Goal: Task Accomplishment & Management: Use online tool/utility

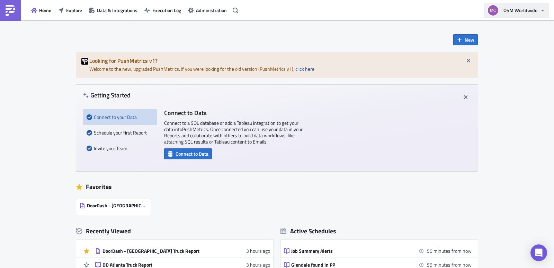
click at [530, 10] on span "OSM Worldwide" at bounding box center [520, 10] width 34 height 7
drag, startPoint x: 110, startPoint y: 10, endPoint x: 132, endPoint y: 10, distance: 21.8
click at [110, 10] on span "Data & Integrations" at bounding box center [117, 10] width 41 height 7
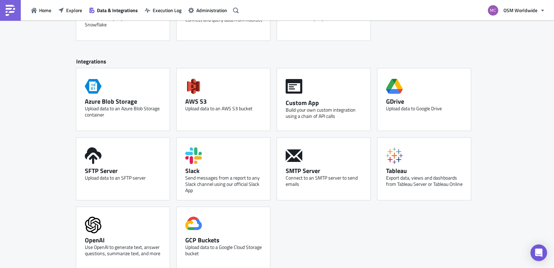
scroll to position [296, 0]
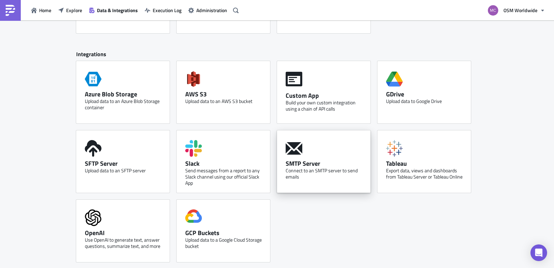
click at [319, 171] on div "Connect to an SMTP server to send emails" at bounding box center [326, 173] width 80 height 12
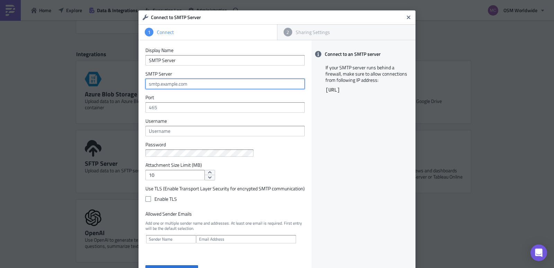
click at [171, 88] on input "text" at bounding box center [224, 84] width 159 height 10
paste input "smtp.office365.com'"
type input "smtp.office365.com'"
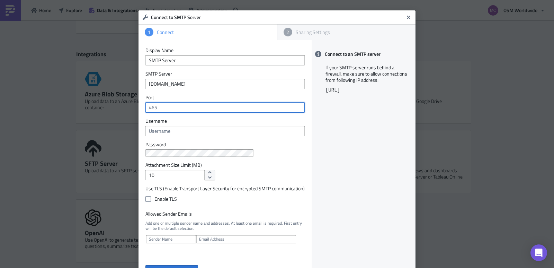
click at [170, 107] on input "text" at bounding box center [224, 107] width 159 height 10
type input "587"
drag, startPoint x: 177, startPoint y: 125, endPoint x: 172, endPoint y: 130, distance: 7.4
click at [176, 127] on div "Username" at bounding box center [224, 127] width 159 height 18
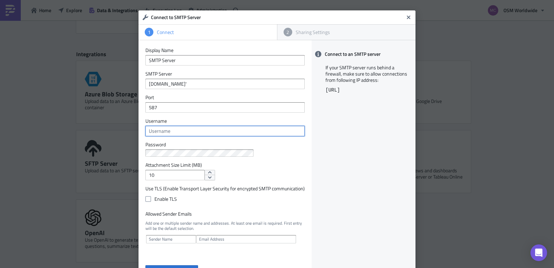
click at [172, 130] on input "text" at bounding box center [224, 131] width 159 height 10
paste input "BIAlerts@osmworldwide.com"
type input "BIAlerts@osmworldwide.com"
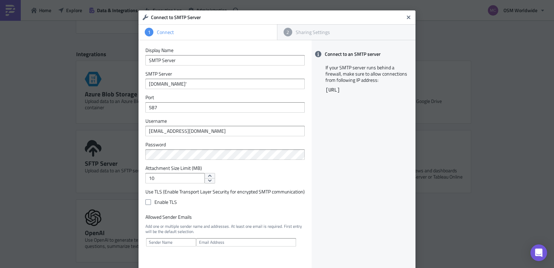
click at [356, 163] on div "Connect to an SMTP server If your SMTP server runs behind a firewall, make sure…" at bounding box center [364, 162] width 104 height 245
click at [167, 181] on input "10" at bounding box center [174, 178] width 59 height 10
click at [167, 182] on input "10" at bounding box center [174, 178] width 59 height 10
type input "25"
click at [146, 204] on span at bounding box center [148, 202] width 6 height 6
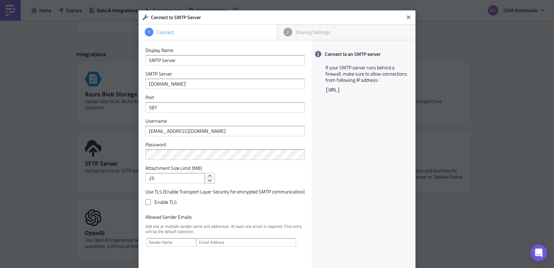
click at [147, 204] on input "Enable TLS" at bounding box center [149, 202] width 5 height 5
checkbox input "true"
click at [157, 242] on input "text" at bounding box center [171, 242] width 50 height 8
type input "M"
type input "[PERSON_NAME]"
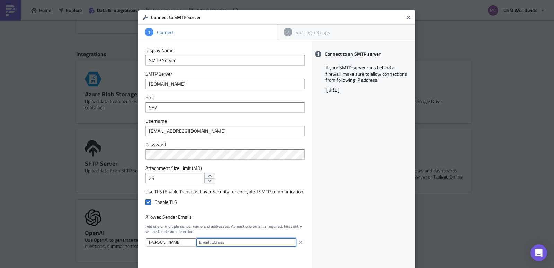
click at [210, 241] on input "text" at bounding box center [246, 242] width 100 height 8
type input "[EMAIL_ADDRESS][DOMAIN_NAME]"
click at [358, 224] on div "Connect to an SMTP server If your SMTP server runs behind a firewall, make sure…" at bounding box center [364, 167] width 104 height 254
drag, startPoint x: 273, startPoint y: 19, endPoint x: 245, endPoint y: 27, distance: 29.0
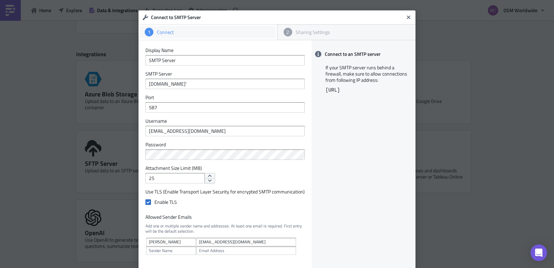
click at [244, 27] on div "Connect to SMTP Server 1 Connect 2 Sharing Settings Display Name SMTP Server SM…" at bounding box center [276, 161] width 277 height 302
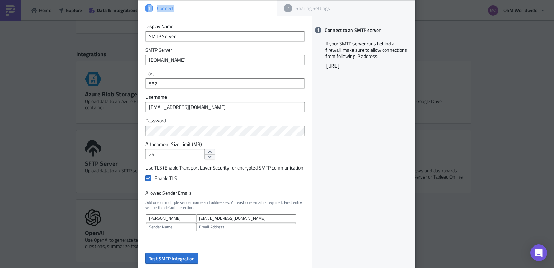
scroll to position [55, 0]
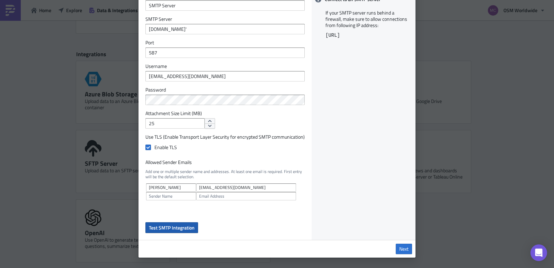
click at [176, 227] on span "Test SMTP Integration" at bounding box center [172, 227] width 46 height 7
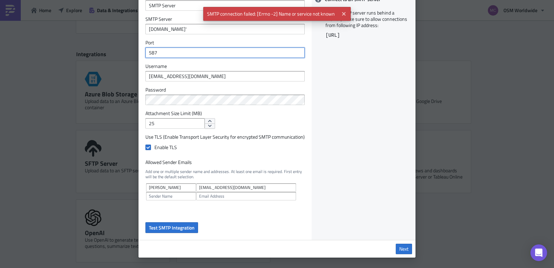
click at [218, 53] on input "587" at bounding box center [224, 52] width 159 height 10
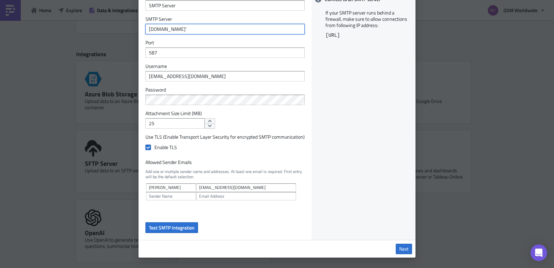
click at [211, 28] on input "smtp.office365.com'" at bounding box center [224, 29] width 159 height 10
type input "smtp.office365.com"
click at [181, 225] on span "Test SMTP Integration" at bounding box center [172, 227] width 46 height 7
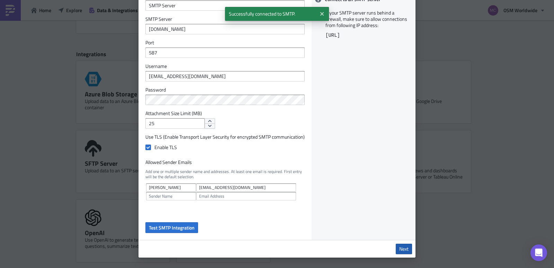
click at [399, 248] on span "Next" at bounding box center [403, 248] width 9 height 6
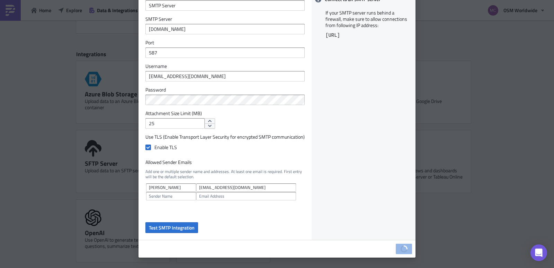
scroll to position [0, 0]
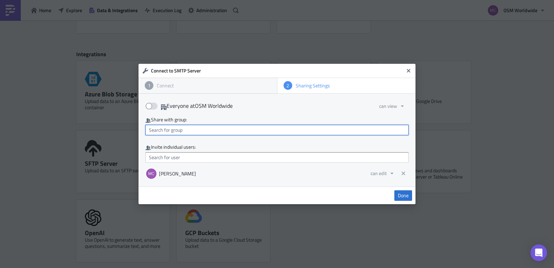
click at [178, 130] on input "text" at bounding box center [276, 130] width 263 height 10
click at [198, 128] on input "text" at bounding box center [276, 130] width 263 height 10
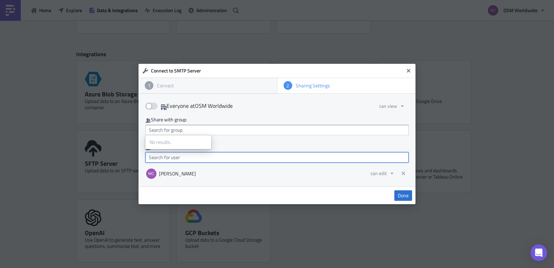
click at [184, 157] on input "text" at bounding box center [276, 157] width 263 height 10
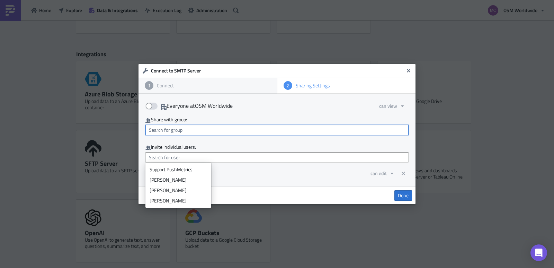
click at [188, 133] on input "text" at bounding box center [276, 130] width 263 height 10
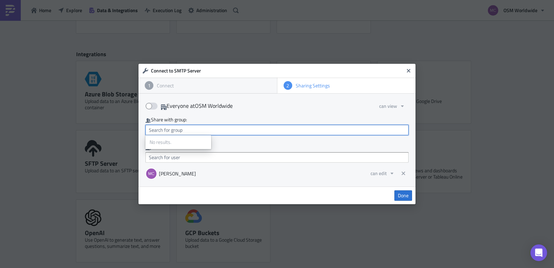
click at [229, 132] on input "text" at bounding box center [276, 130] width 263 height 10
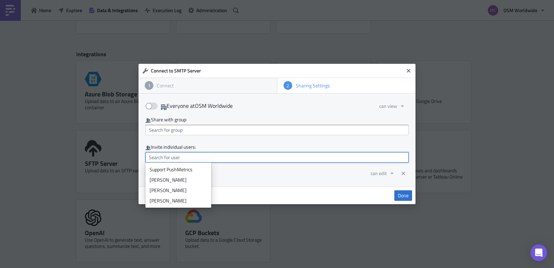
click at [227, 160] on input "text" at bounding box center [276, 157] width 263 height 10
click at [198, 146] on div "Invite individual users:" at bounding box center [276, 147] width 263 height 7
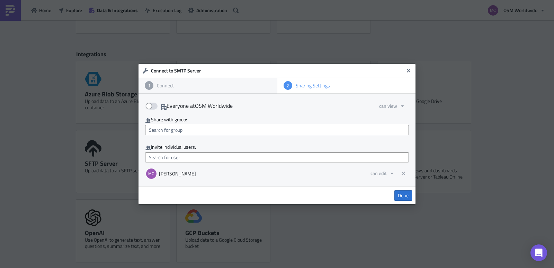
click at [403, 196] on span "Done" at bounding box center [403, 195] width 11 height 6
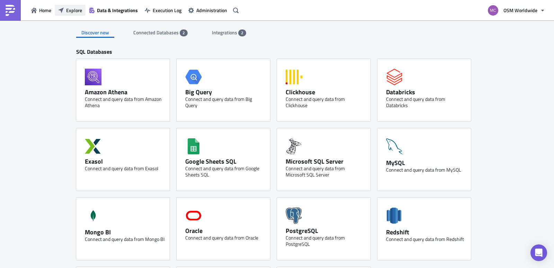
click at [80, 9] on span "Explore" at bounding box center [74, 10] width 16 height 7
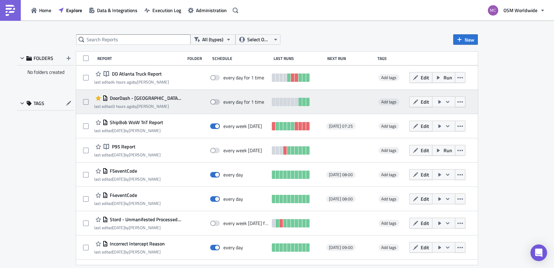
click at [212, 101] on span at bounding box center [215, 102] width 10 height 6
click at [212, 101] on input "checkbox" at bounding box center [214, 102] width 5 height 5
checkbox input "true"
click at [172, 97] on span "DoorDash - Atlanta Truck Report" at bounding box center [144, 98] width 73 height 6
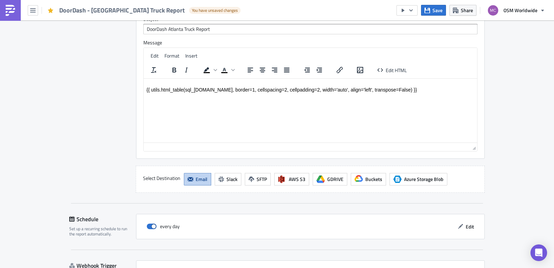
scroll to position [695, 0]
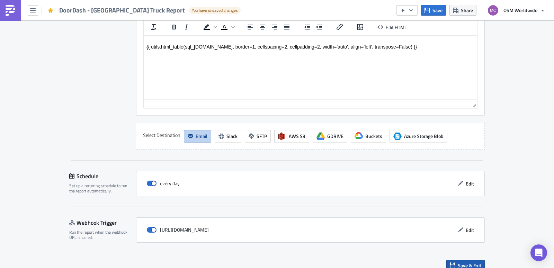
click at [472, 261] on span "Save & Exit" at bounding box center [470, 264] width 24 height 7
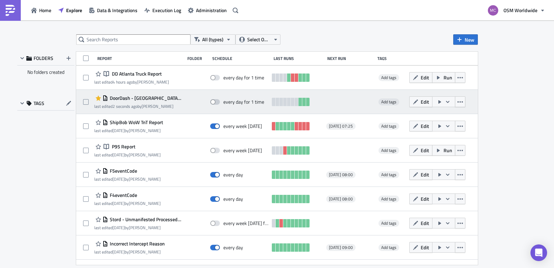
click at [212, 101] on span at bounding box center [215, 102] width 10 height 6
click at [212, 101] on input "checkbox" at bounding box center [214, 102] width 5 height 5
checkbox input "true"
click at [457, 104] on icon "button" at bounding box center [460, 102] width 6 height 6
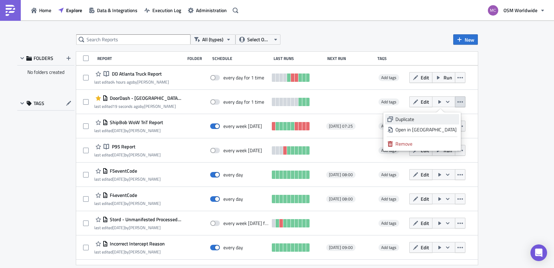
click at [434, 117] on div "Duplicate" at bounding box center [425, 119] width 61 height 7
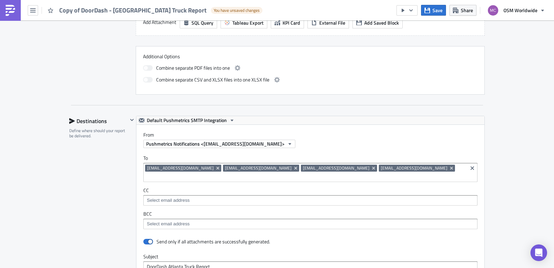
scroll to position [329, 0]
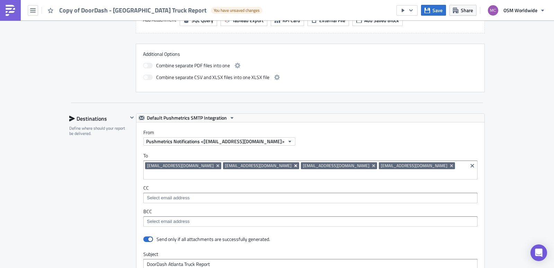
click at [294, 166] on icon "Remove Tag" at bounding box center [295, 165] width 3 height 3
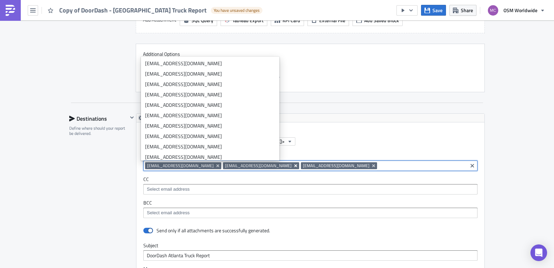
click at [293, 166] on icon "Remove Tag" at bounding box center [296, 166] width 6 height 6
click at [294, 166] on icon "Remove Tag" at bounding box center [295, 165] width 3 height 3
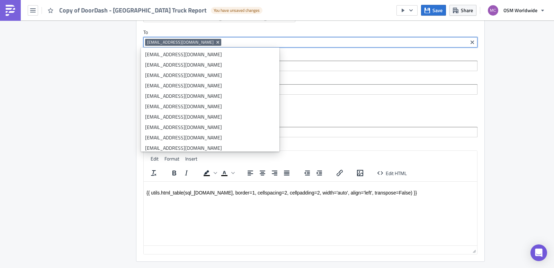
scroll to position [451, 0]
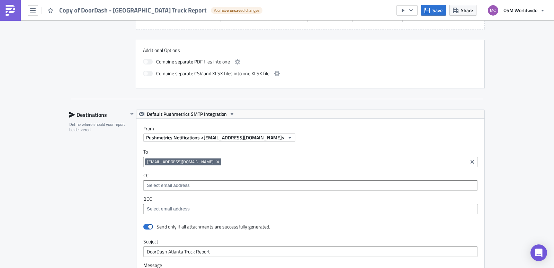
scroll to position [317, 0]
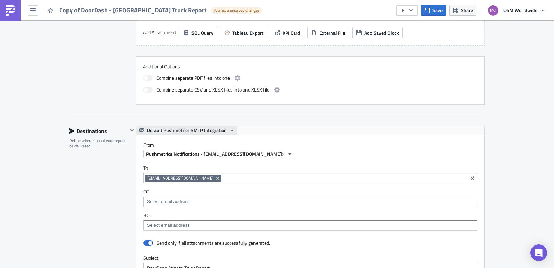
click at [212, 129] on span "Default Pushmetrics SMTP Integration" at bounding box center [187, 130] width 80 height 8
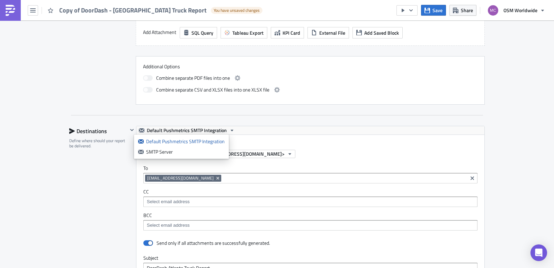
click at [499, 48] on div "Execution Log Edit " Copy of DoorDash - Atlanta Truck Report " Draft Settings C…" at bounding box center [277, 131] width 554 height 855
drag, startPoint x: 36, startPoint y: 9, endPoint x: 12, endPoint y: 15, distance: 24.6
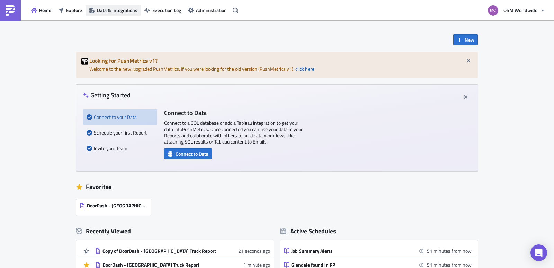
click at [139, 11] on button "Data & Integrations" at bounding box center [113, 10] width 55 height 11
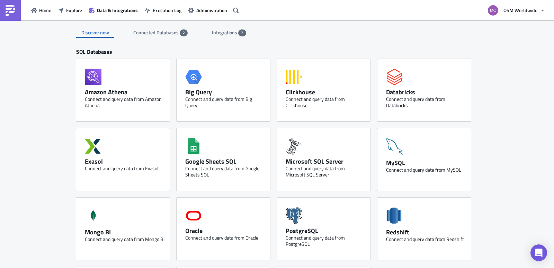
click at [219, 33] on span "Integrations" at bounding box center [225, 32] width 26 height 7
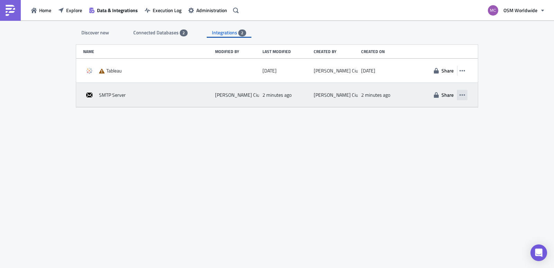
click at [463, 95] on icon "button" at bounding box center [462, 94] width 6 height 1
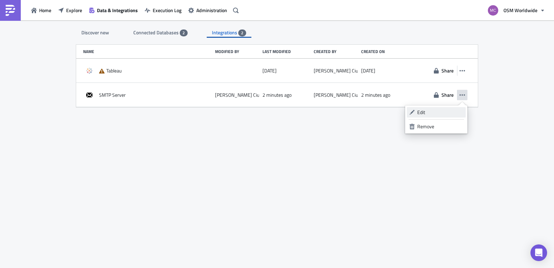
click at [438, 114] on div "Edit" at bounding box center [440, 112] width 46 height 7
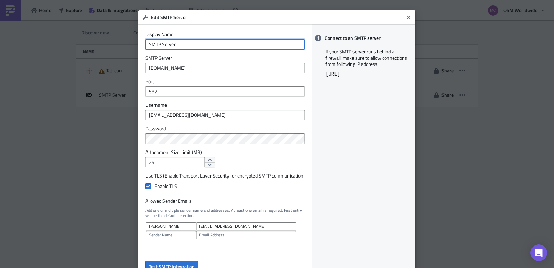
drag, startPoint x: 151, startPoint y: 47, endPoint x: 96, endPoint y: 42, distance: 55.6
click at [101, 43] on div "Edit SMTP Server Display Name SMTP Server SMTP Server smtp.office365.com Port 5…" at bounding box center [277, 134] width 554 height 268
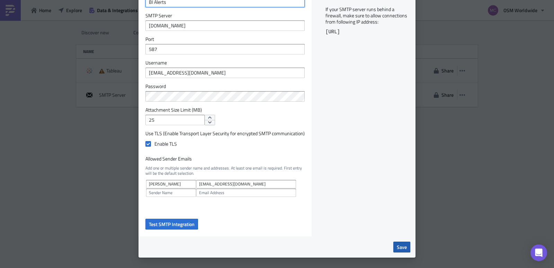
type input "BI Alerts"
click at [397, 248] on span "Save" at bounding box center [402, 246] width 10 height 7
click at [398, 249] on span "Save" at bounding box center [402, 246] width 10 height 7
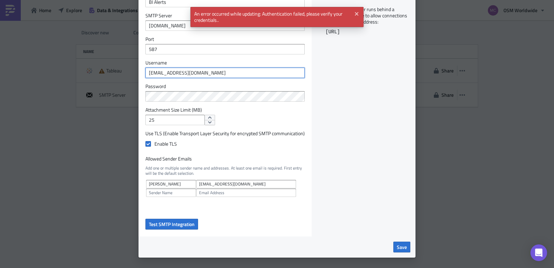
click at [224, 73] on input "BIAlerts@osmworldwide.com" at bounding box center [224, 73] width 159 height 10
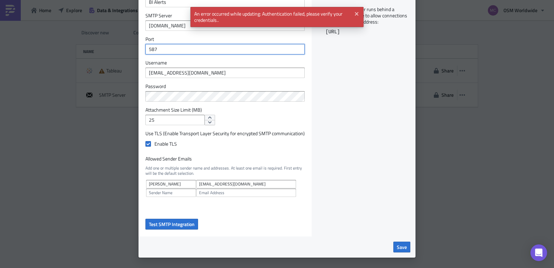
click at [212, 51] on input "587" at bounding box center [224, 49] width 159 height 10
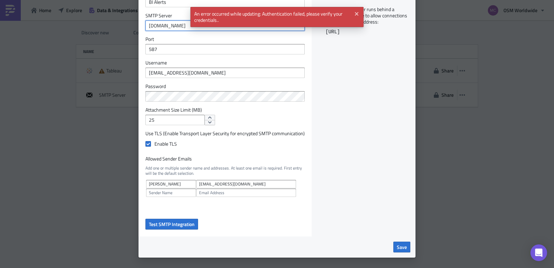
click at [203, 29] on input "smtp.office365.com" at bounding box center [224, 25] width 159 height 10
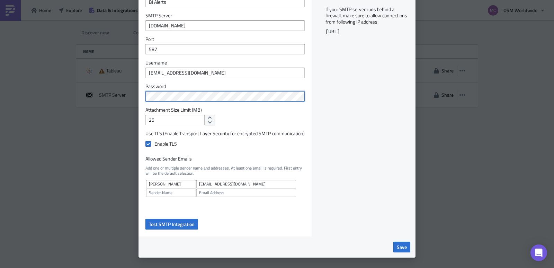
click at [79, 98] on div "Edit SMTP Server Display Name BI Alerts SMTP Server smtp.office365.com Port 587…" at bounding box center [277, 134] width 554 height 268
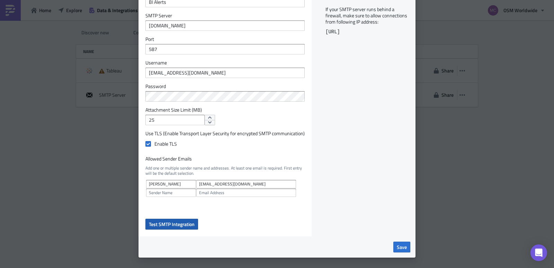
click at [163, 229] on button "Test SMTP Integration" at bounding box center [171, 223] width 53 height 11
click at [173, 225] on span "Test SMTP Integration" at bounding box center [172, 223] width 46 height 7
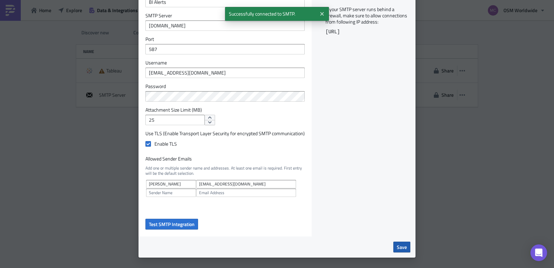
click at [401, 248] on span "Save" at bounding box center [402, 246] width 10 height 7
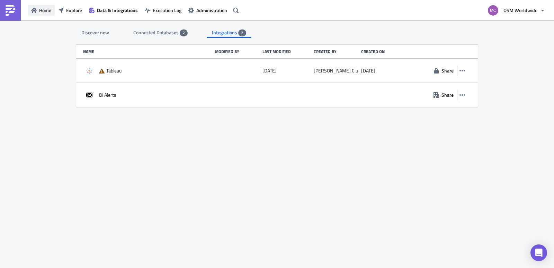
click at [44, 12] on span "Home" at bounding box center [45, 10] width 12 height 7
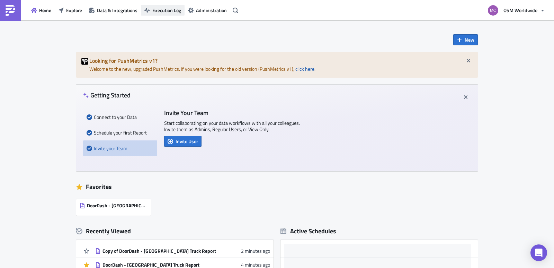
click at [162, 11] on span "Execution Log" at bounding box center [166, 10] width 29 height 7
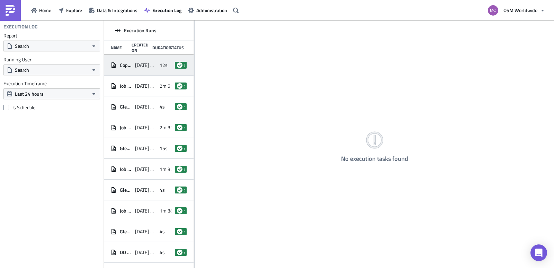
click at [152, 67] on span "2025-08-12 16:10" at bounding box center [145, 65] width 21 height 6
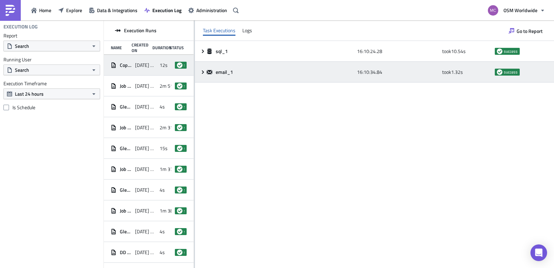
click at [203, 73] on icon at bounding box center [203, 71] width 2 height 3
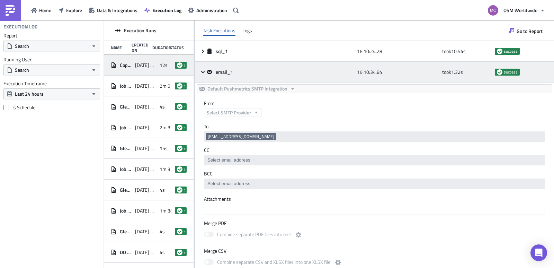
click at [204, 70] on icon at bounding box center [203, 72] width 6 height 6
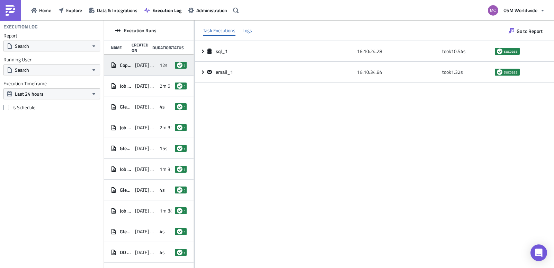
click at [246, 30] on div "Logs" at bounding box center [247, 30] width 10 height 10
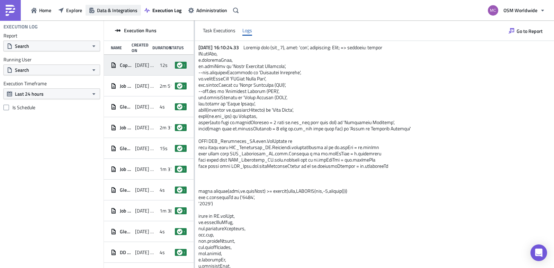
click at [129, 9] on span "Data & Integrations" at bounding box center [117, 10] width 41 height 7
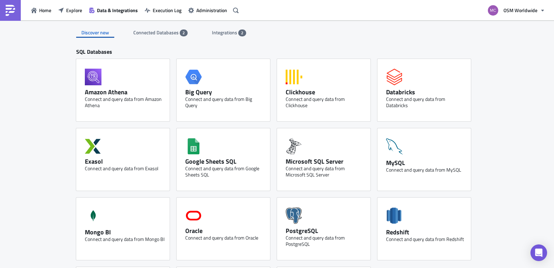
click at [223, 33] on span "Integrations" at bounding box center [225, 32] width 26 height 7
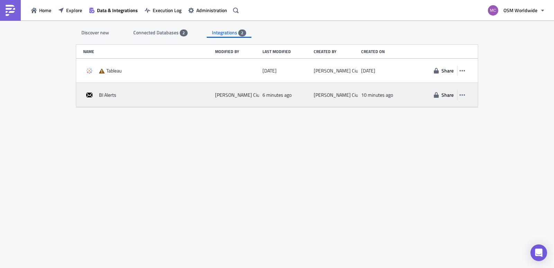
click at [105, 94] on span "BI Alerts" at bounding box center [107, 95] width 17 height 6
click at [463, 95] on icon "button" at bounding box center [462, 94] width 6 height 1
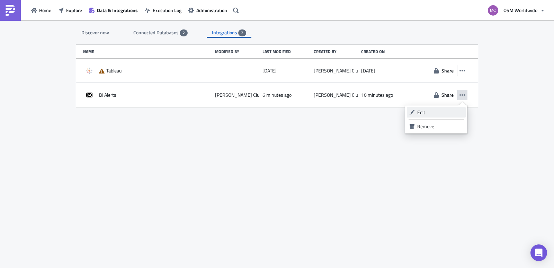
click at [448, 110] on div "Edit" at bounding box center [440, 112] width 46 height 7
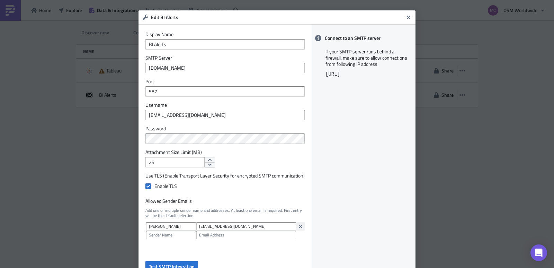
click at [299, 227] on icon "button" at bounding box center [300, 225] width 3 height 3
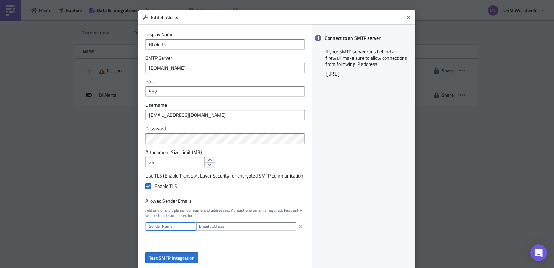
click at [165, 227] on input "text" at bounding box center [171, 226] width 50 height 8
type input "BI Alerts"
click at [217, 225] on input "text" at bounding box center [246, 226] width 100 height 8
click at [213, 226] on input "text" at bounding box center [246, 226] width 100 height 8
paste input "BIAlerts@osmworldwide.com"
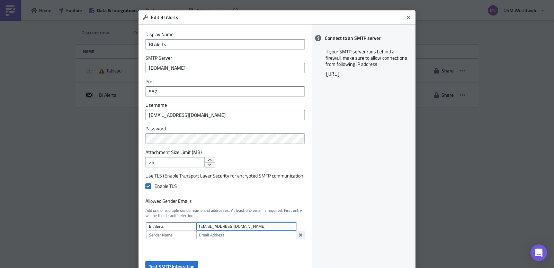
type input "BIAlerts@osmworldwide.com"
click at [299, 236] on icon "button" at bounding box center [300, 234] width 3 height 3
click at [186, 262] on span "Test SMTP Integration" at bounding box center [172, 265] width 46 height 7
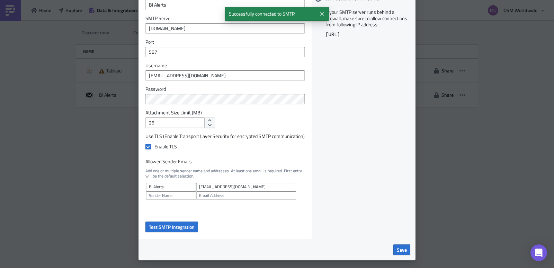
scroll to position [42, 0]
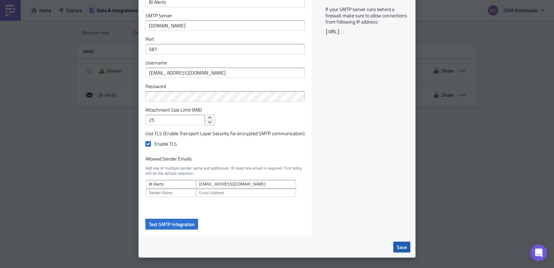
click at [398, 249] on span "Save" at bounding box center [402, 246] width 10 height 7
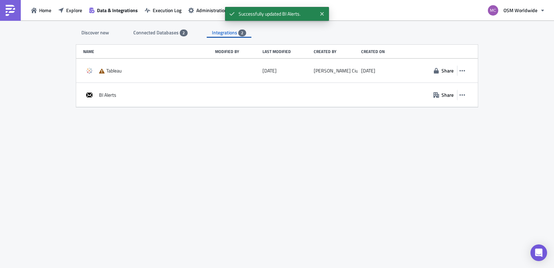
click at [243, 136] on div "Discover new Connected Databases 2 Integrations 2 SQL Databases Amazon Athena C…" at bounding box center [276, 144] width 415 height 248
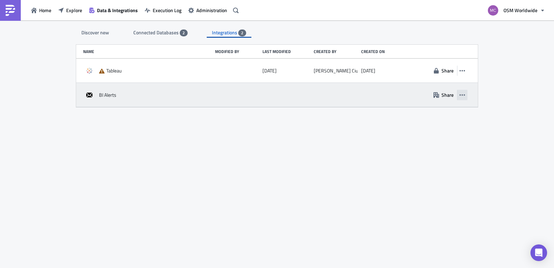
click at [462, 94] on icon "button" at bounding box center [462, 95] width 6 height 6
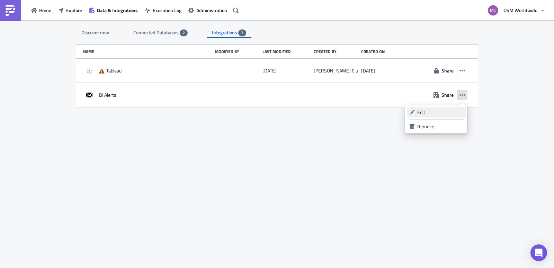
click at [445, 110] on div "Edit" at bounding box center [440, 112] width 46 height 7
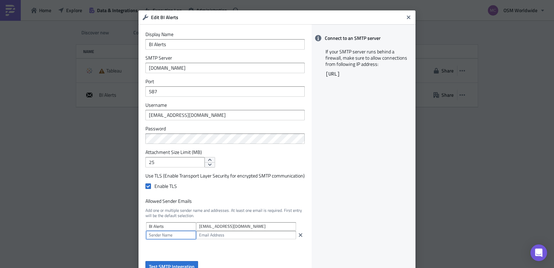
click at [175, 233] on input "text" at bounding box center [171, 235] width 50 height 8
paste input "bi alerts"
type input "bi alerts"
click at [163, 225] on input "BI Alerts" at bounding box center [171, 226] width 50 height 8
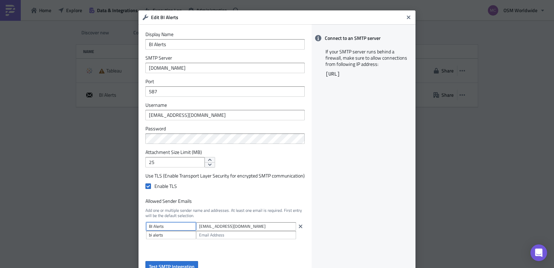
paste input "bi a"
drag, startPoint x: 173, startPoint y: 227, endPoint x: 99, endPoint y: 226, distance: 74.1
click at [99, 226] on div "Edit BI Alerts Display Name BI Alerts SMTP Server smtp.office365.com Port 587 U…" at bounding box center [277, 134] width 554 height 268
paste input "text"
type input "bi alerts"
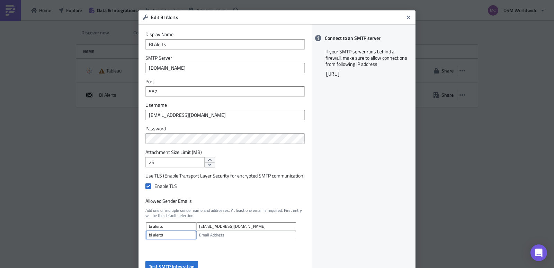
drag, startPoint x: 137, startPoint y: 233, endPoint x: 113, endPoint y: 234, distance: 24.3
click at [101, 232] on div "Edit BI Alerts Display Name BI Alerts SMTP Server smtp.office365.com Port 587 U…" at bounding box center [277, 134] width 554 height 268
drag, startPoint x: 166, startPoint y: 233, endPoint x: 100, endPoint y: 232, distance: 65.4
click at [102, 233] on div "Edit BI Alerts Display Name BI Alerts SMTP Server smtp.office365.com Port 587 U…" at bounding box center [277, 134] width 554 height 268
click at [350, 201] on div "Connect to an SMTP server If your SMTP server runs behind a firewall, make sure…" at bounding box center [364, 151] width 104 height 254
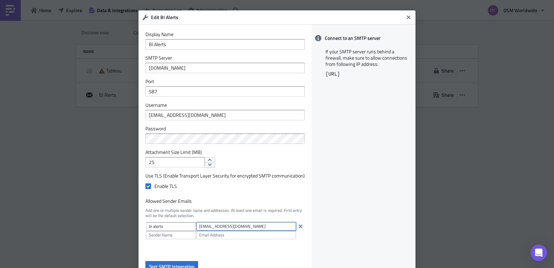
click at [265, 224] on input "BIAlerts@osmworldwide.com" at bounding box center [246, 226] width 100 height 8
click at [255, 226] on input "BIAlerts@osmworldwide.com" at bounding box center [246, 226] width 100 height 8
click at [171, 235] on input "text" at bounding box center [171, 235] width 50 height 8
click at [248, 223] on input "BIAlerts@osmworldwide.com" at bounding box center [246, 226] width 100 height 8
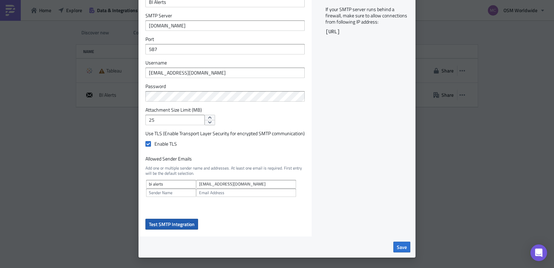
click at [179, 226] on span "Test SMTP Integration" at bounding box center [172, 223] width 46 height 7
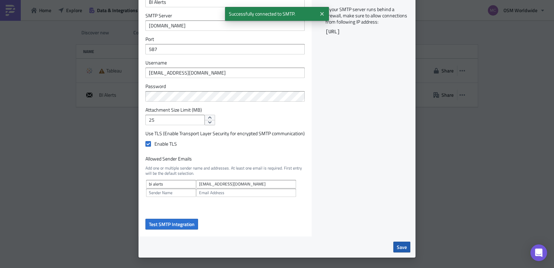
click at [401, 247] on span "Save" at bounding box center [402, 246] width 10 height 7
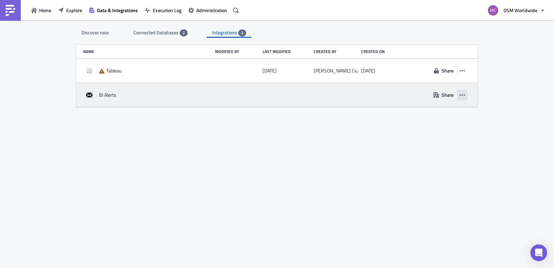
click at [461, 93] on icon "button" at bounding box center [462, 95] width 6 height 6
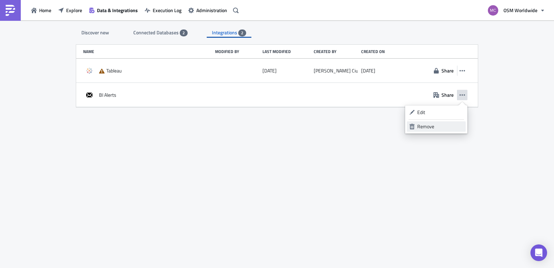
click at [444, 127] on div "Remove" at bounding box center [440, 126] width 46 height 7
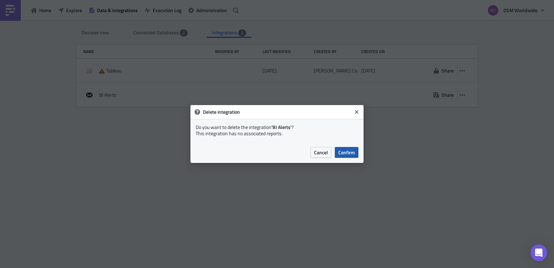
click at [354, 149] on span "Confirm" at bounding box center [346, 152] width 17 height 7
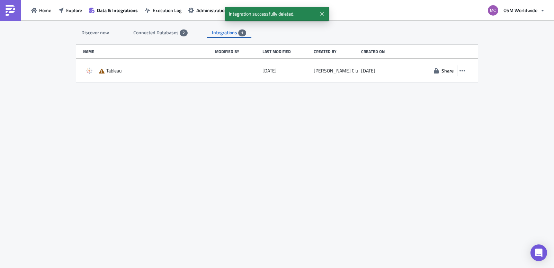
click at [154, 34] on span "Connected Databases" at bounding box center [156, 32] width 46 height 7
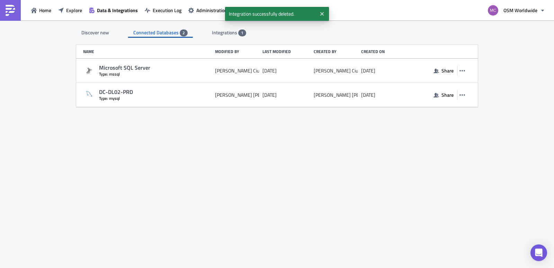
click at [108, 33] on div "Discover new" at bounding box center [95, 32] width 38 height 10
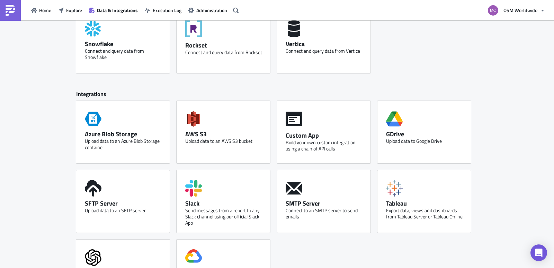
scroll to position [257, 0]
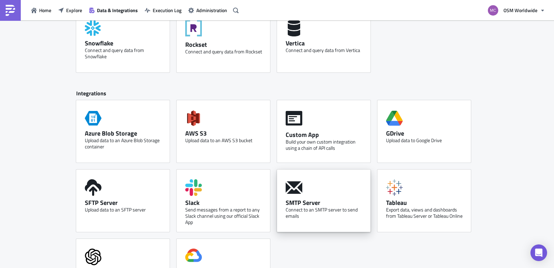
click at [312, 197] on div "SMTP Server Connect to an SMTP server to send emails" at bounding box center [323, 200] width 93 height 62
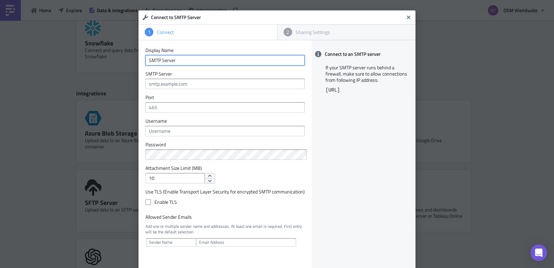
drag, startPoint x: 184, startPoint y: 58, endPoint x: 105, endPoint y: 57, distance: 79.0
click at [106, 57] on div "Connect to SMTP Server 1 Connect 2 Sharing Settings Display Name SMTP Server SM…" at bounding box center [277, 134] width 554 height 268
type input "BI Alert SMTP"
click at [205, 89] on form "Display Name BI Alert SMTP SMTP Server Port Username Password Attachment Size L…" at bounding box center [224, 163] width 159 height 232
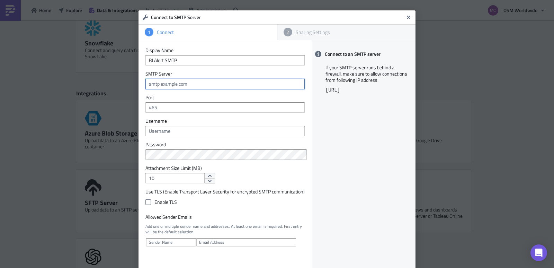
click at [204, 84] on input "text" at bounding box center [224, 84] width 159 height 10
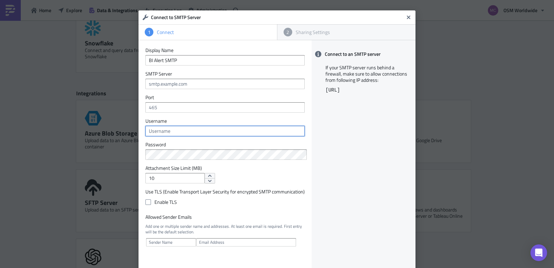
click at [184, 131] on input "text" at bounding box center [224, 131] width 159 height 10
paste input "BIAlerts@osmworldwide.com"
type input "BIAlerts@osmworldwide.com"
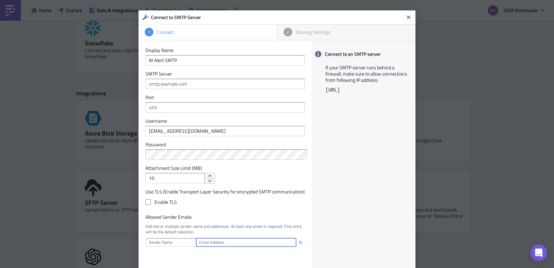
click at [213, 242] on input "text" at bounding box center [246, 242] width 100 height 8
paste input "BIAlerts@osmworldwide.com"
type input "BIAlerts@osmworldwide.com"
click at [166, 243] on input "text" at bounding box center [171, 242] width 50 height 8
type input "B"
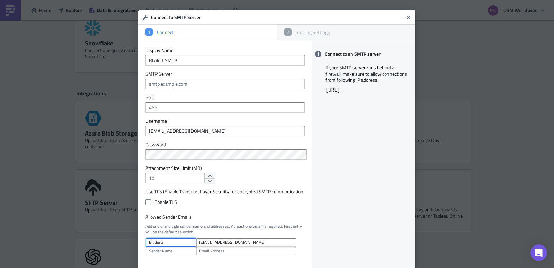
type input "BI Alerts"
drag, startPoint x: 154, startPoint y: 177, endPoint x: 135, endPoint y: 174, distance: 19.6
click at [135, 174] on div "Connect to SMTP Server 1 Connect 2 Sharing Settings Display Name BI Alert SMTP …" at bounding box center [277, 134] width 554 height 268
type input "25"
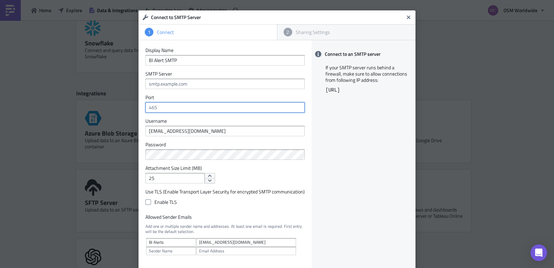
drag, startPoint x: 157, startPoint y: 110, endPoint x: 175, endPoint y: 107, distance: 19.0
click at [157, 110] on input "text" at bounding box center [224, 107] width 159 height 10
paste input "587"
type input "587"
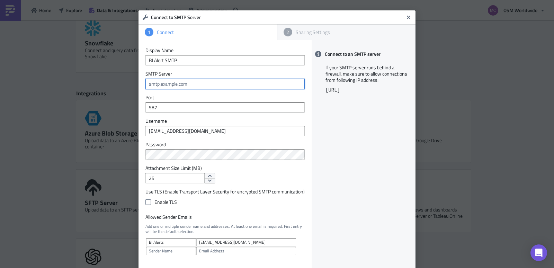
click at [194, 82] on input "text" at bounding box center [224, 84] width 159 height 10
paste input "smtp.office365.com"
type input "smtp.office365.com"
click at [146, 204] on span at bounding box center [148, 202] width 6 height 6
click at [147, 204] on input "Enable TLS" at bounding box center [149, 202] width 5 height 5
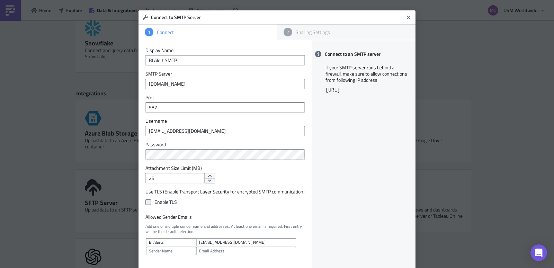
checkbox input "true"
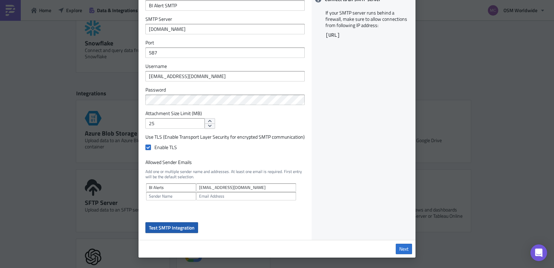
click at [162, 229] on span "Test SMTP Integration" at bounding box center [172, 227] width 46 height 7
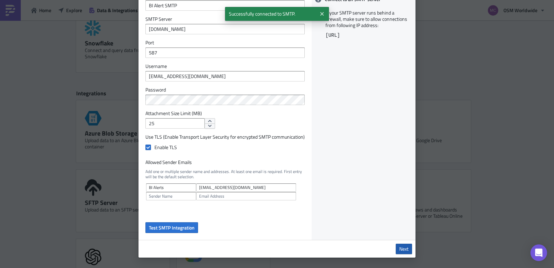
click at [400, 246] on span "Next" at bounding box center [403, 248] width 9 height 6
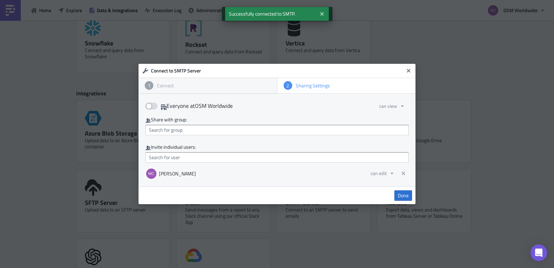
scroll to position [0, 0]
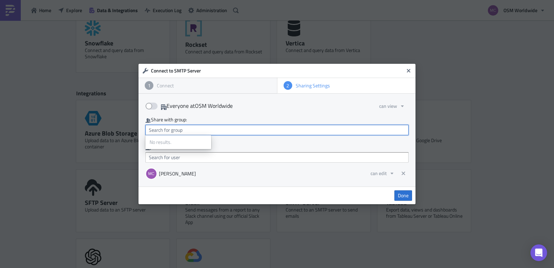
click at [184, 129] on input "text" at bounding box center [276, 130] width 263 height 10
click at [189, 129] on input "text" at bounding box center [276, 130] width 263 height 10
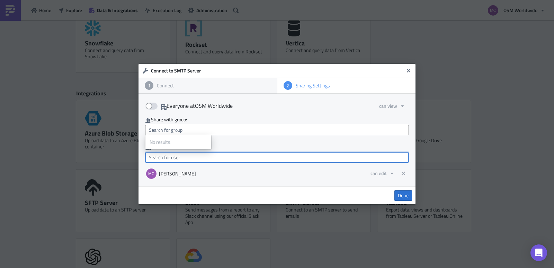
click at [181, 160] on input "text" at bounding box center [276, 157] width 263 height 10
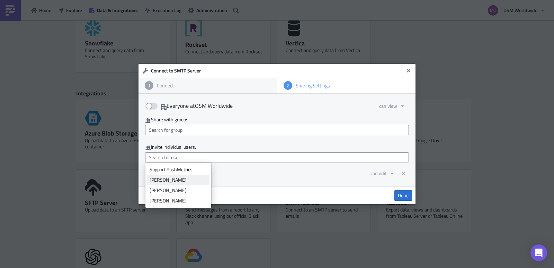
click at [179, 179] on div "Omar Hasan" at bounding box center [178, 179] width 57 height 7
type input "Omar Hasan"
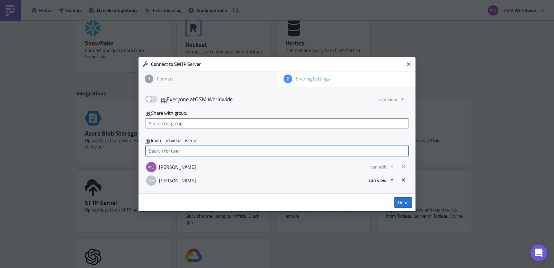
click at [338, 152] on input "text" at bounding box center [276, 150] width 263 height 10
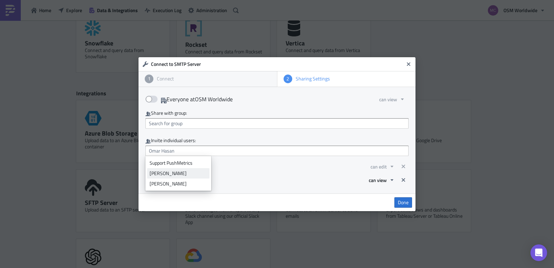
click at [165, 174] on div "Daryl Balcom" at bounding box center [178, 173] width 57 height 7
type input "Daryl Balcom"
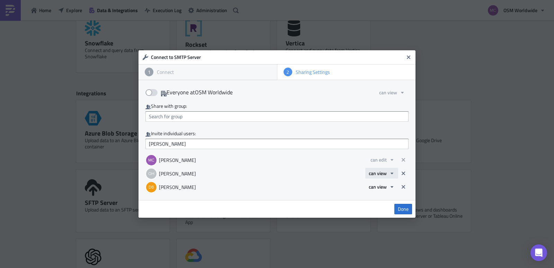
click at [389, 176] on button "can view" at bounding box center [381, 173] width 33 height 11
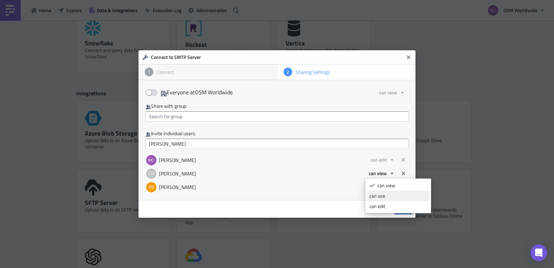
click at [387, 197] on div "can use" at bounding box center [397, 195] width 57 height 7
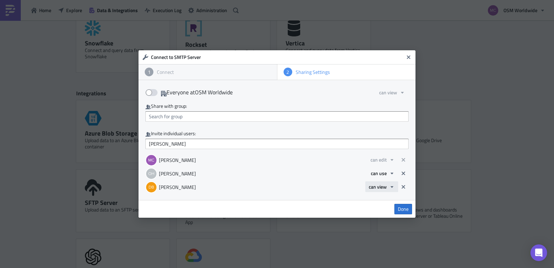
click at [383, 186] on span "can view" at bounding box center [378, 186] width 18 height 7
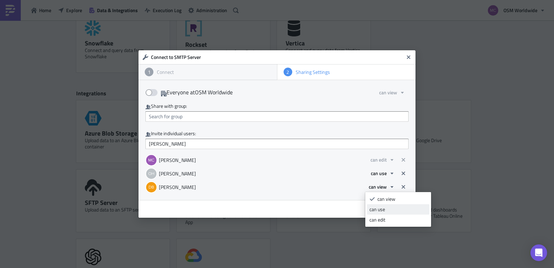
click at [387, 208] on div "can use" at bounding box center [397, 209] width 57 height 7
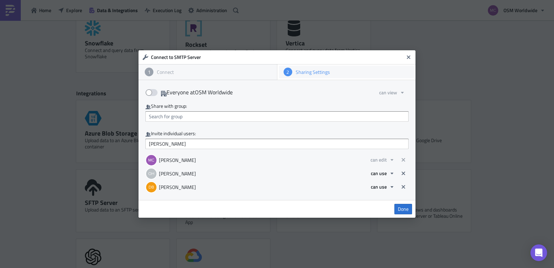
click at [315, 76] on div "2 Sharing Settings" at bounding box center [347, 71] width 136 height 13
click at [308, 72] on div "Sharing Settings" at bounding box center [350, 72] width 117 height 6
click at [402, 209] on span "Done" at bounding box center [403, 209] width 11 height 6
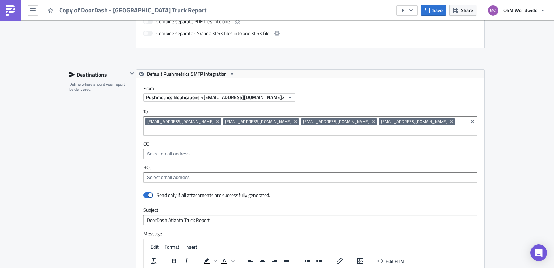
scroll to position [379, 0]
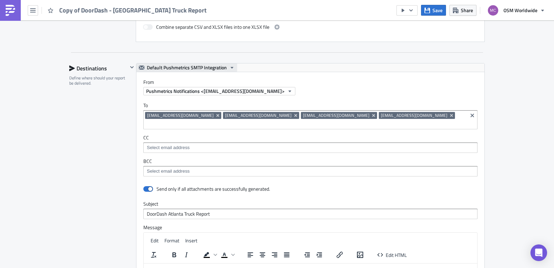
click at [196, 69] on span "Default Pushmetrics SMTP Integration" at bounding box center [187, 67] width 80 height 8
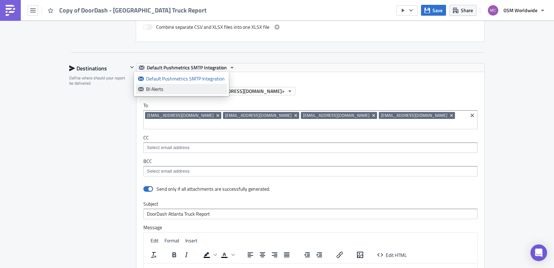
click at [176, 88] on div "BI Alerts" at bounding box center [185, 89] width 79 height 7
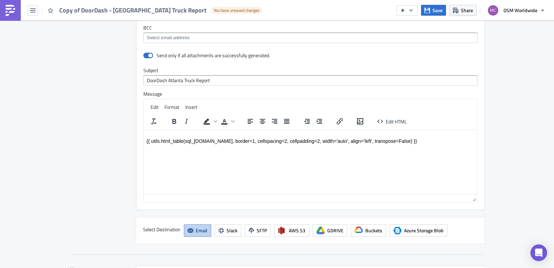
scroll to position [520, 0]
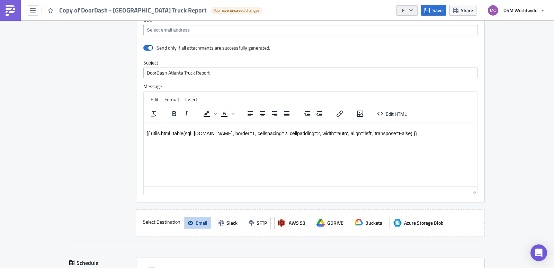
click at [411, 9] on icon "button" at bounding box center [411, 11] width 6 height 6
click at [418, 27] on div "Send Just to Me" at bounding box center [428, 27] width 54 height 7
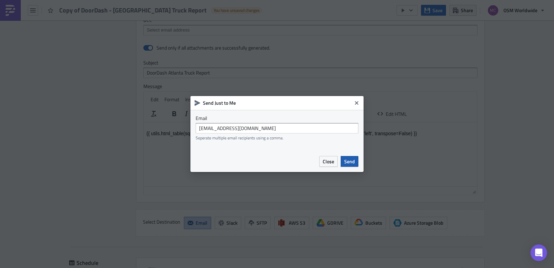
click at [344, 161] on button "Send" at bounding box center [350, 161] width 18 height 11
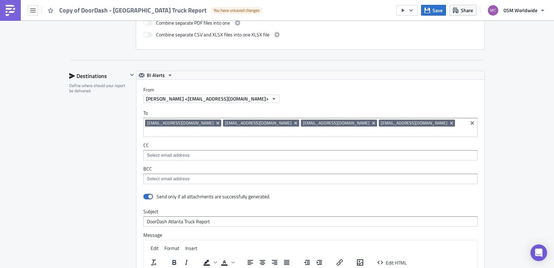
scroll to position [368, 0]
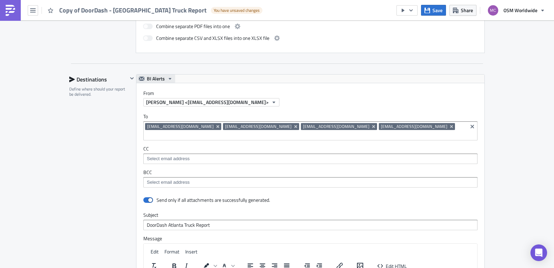
click at [159, 81] on span "BI Alerts" at bounding box center [156, 78] width 18 height 8
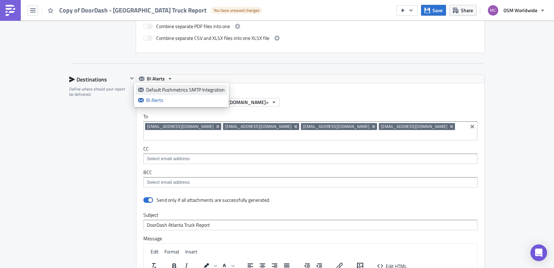
click at [174, 91] on div "Default Pushmetrics SMTP Integration" at bounding box center [185, 89] width 79 height 7
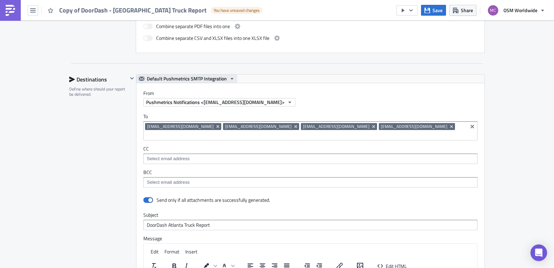
click at [173, 78] on span "Default Pushmetrics SMTP Integration" at bounding box center [187, 78] width 80 height 8
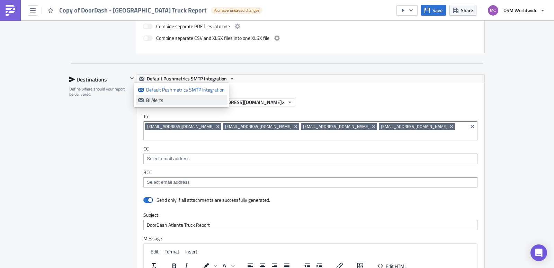
click at [166, 98] on div "BI Alerts" at bounding box center [185, 100] width 79 height 7
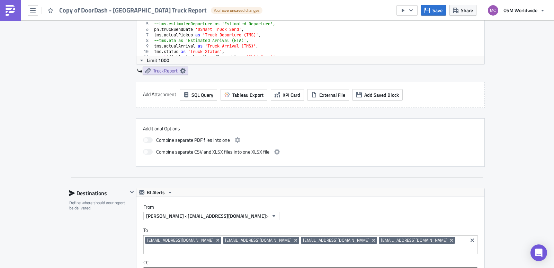
scroll to position [266, 0]
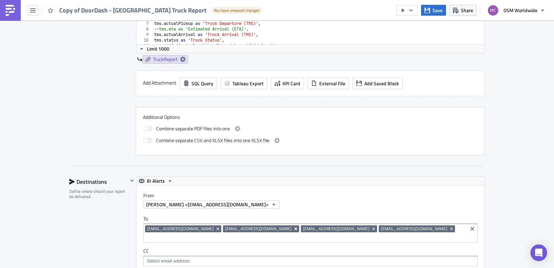
click at [293, 230] on icon "Remove Tag" at bounding box center [296, 229] width 6 height 6
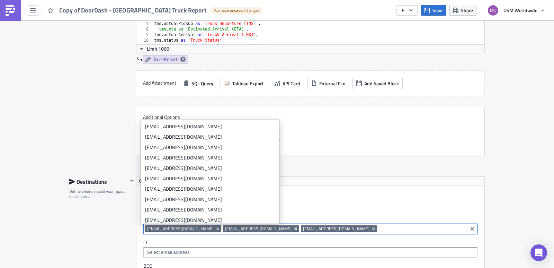
click at [293, 230] on icon "Remove Tag" at bounding box center [296, 229] width 6 height 6
click at [294, 230] on icon "Remove Tag" at bounding box center [295, 228] width 3 height 3
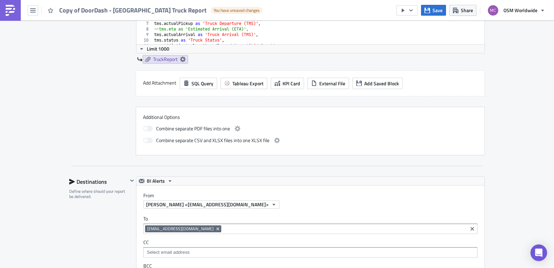
click at [307, 198] on div "From Maciej Ciupa <mciupa@osmworldwide.com>" at bounding box center [313, 200] width 341 height 16
click at [406, 11] on icon "button" at bounding box center [403, 11] width 6 height 6
click at [421, 37] on div "Run Report" at bounding box center [428, 38] width 54 height 7
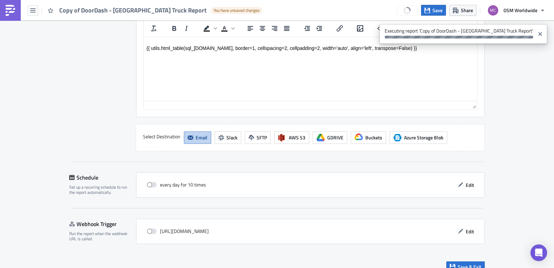
scroll to position [580, 0]
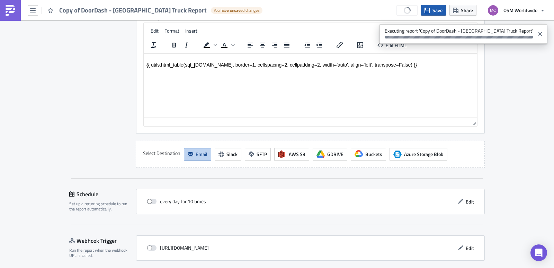
click at [439, 8] on span "Save" at bounding box center [437, 10] width 10 height 7
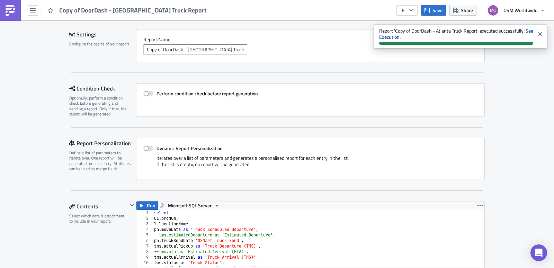
scroll to position [23, 0]
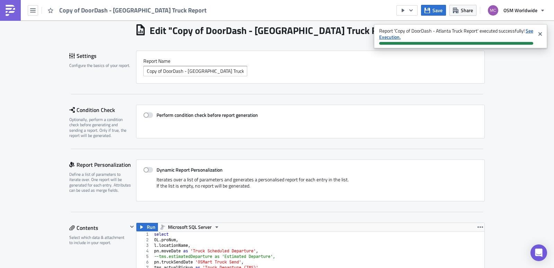
click at [396, 38] on strong "See Execution." at bounding box center [456, 34] width 154 height 14
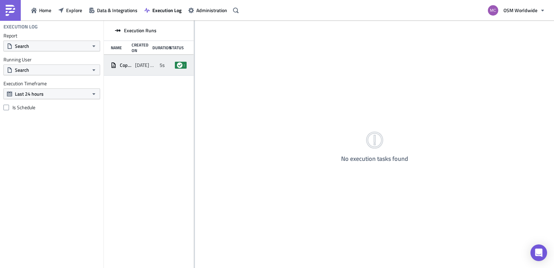
click at [149, 65] on span "2025-08-12 16:14" at bounding box center [145, 65] width 21 height 6
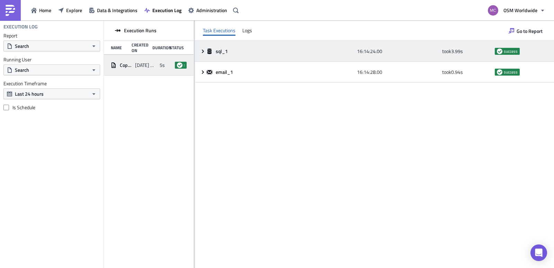
click at [204, 52] on icon at bounding box center [203, 51] width 6 height 6
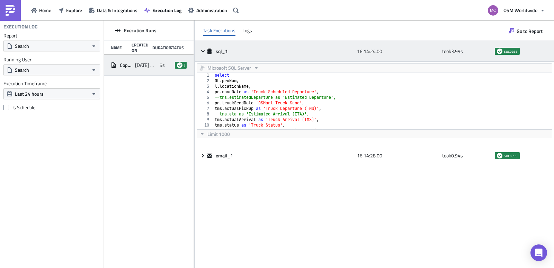
click at [204, 52] on icon at bounding box center [203, 51] width 6 height 6
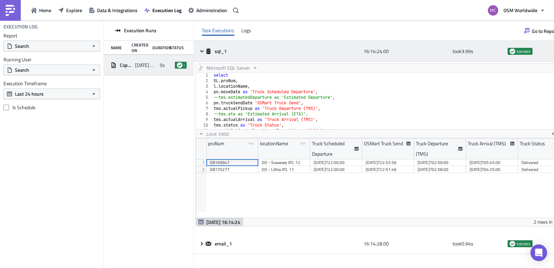
scroll to position [79, 371]
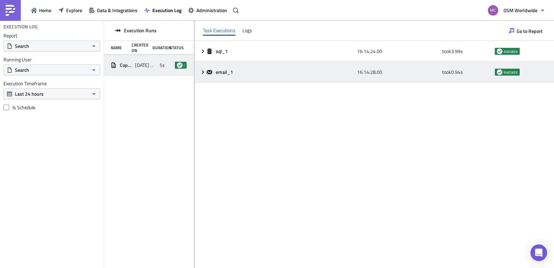
click at [204, 72] on icon at bounding box center [203, 71] width 2 height 3
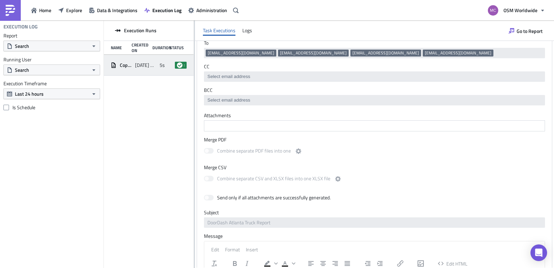
scroll to position [0, 0]
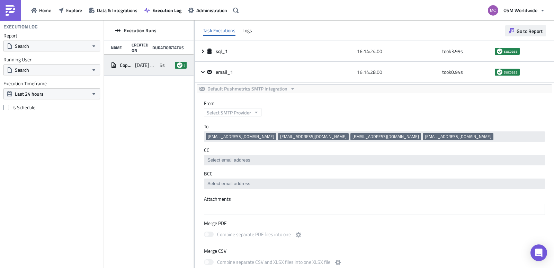
click at [519, 35] on button "Go to Report" at bounding box center [525, 30] width 41 height 11
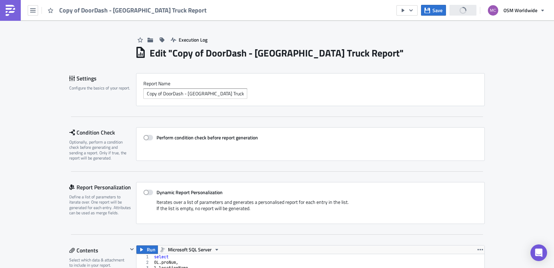
scroll to position [79, 348]
click at [430, 9] on icon "button" at bounding box center [427, 10] width 6 height 6
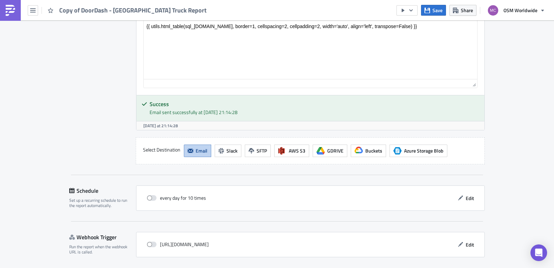
scroll to position [730, 0]
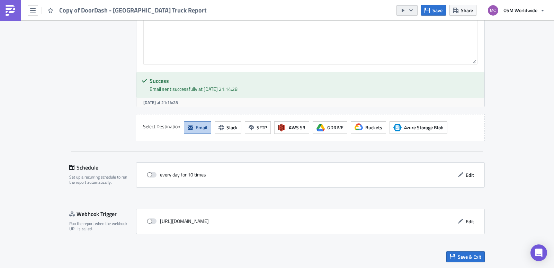
click at [411, 10] on icon "button" at bounding box center [410, 10] width 3 height 2
click at [421, 34] on link "Run Report" at bounding box center [428, 38] width 59 height 10
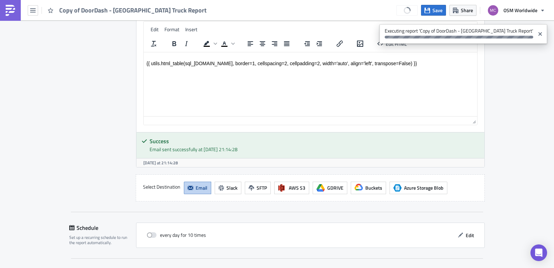
scroll to position [0, 0]
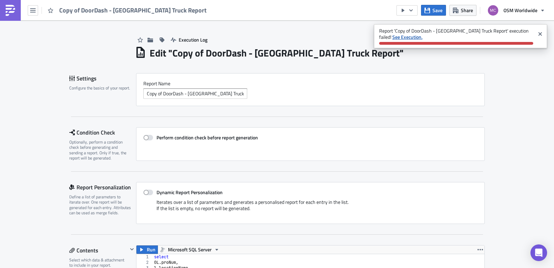
click at [392, 38] on strong "See Execution." at bounding box center [407, 36] width 30 height 7
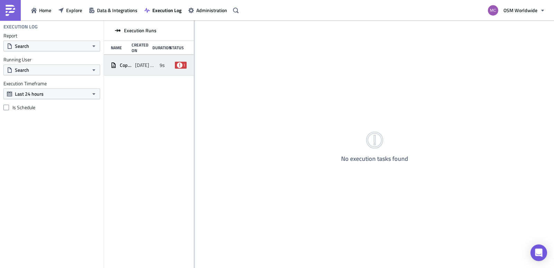
click at [158, 67] on div "Copy of DoorDash - [GEOGRAPHIC_DATA] Truck Report [DATE] 16:15 9s failed" at bounding box center [149, 65] width 90 height 21
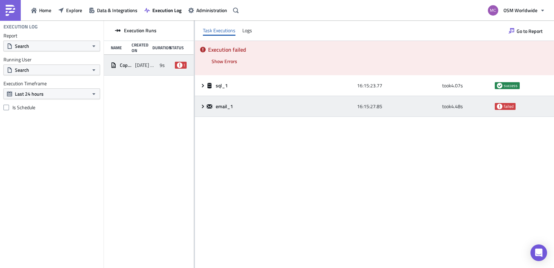
click at [231, 107] on span "email_1" at bounding box center [225, 106] width 18 height 6
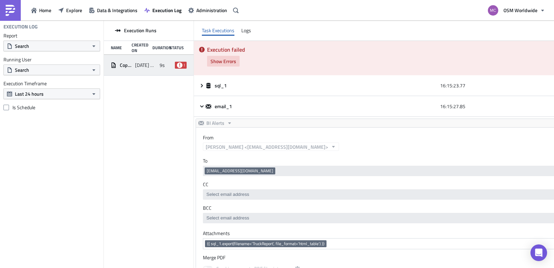
click at [224, 61] on span "Show Errors" at bounding box center [224, 60] width 26 height 7
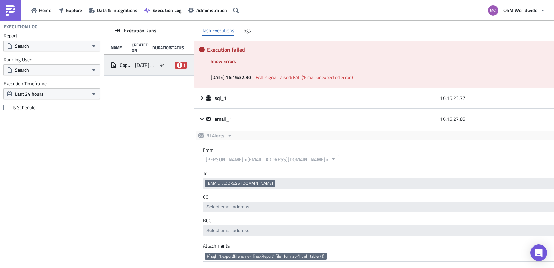
click at [293, 77] on span "FAIL signal raised: FAIL('Email unexpected error')" at bounding box center [305, 76] width 98 height 7
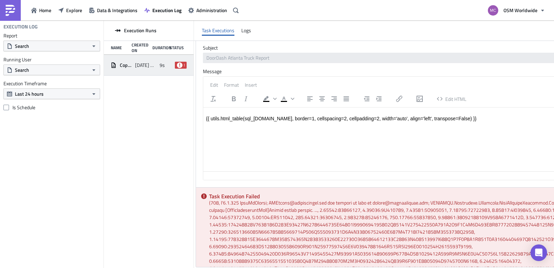
scroll to position [301, 0]
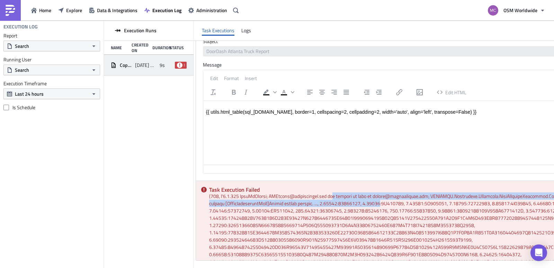
drag, startPoint x: 340, startPoint y: 196, endPoint x: 422, endPoint y: 206, distance: 82.3
click at [422, 206] on div "Task Execution Failed" at bounding box center [467, 220] width 542 height 79
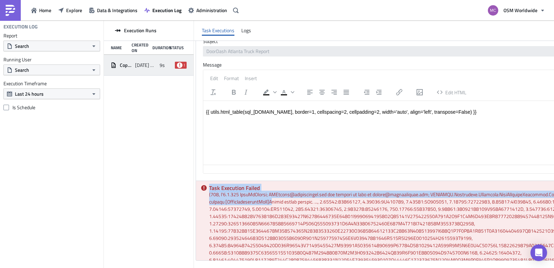
scroll to position [0, 0]
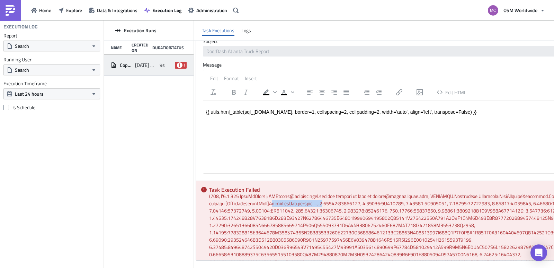
drag, startPoint x: 307, startPoint y: 202, endPoint x: 364, endPoint y: 203, distance: 57.1
click at [364, 203] on div "Task Execution Failed" at bounding box center [467, 220] width 542 height 79
drag, startPoint x: 334, startPoint y: 196, endPoint x: 274, endPoint y: 196, distance: 60.6
click at [274, 196] on div "Task Execution Failed" at bounding box center [467, 220] width 542 height 79
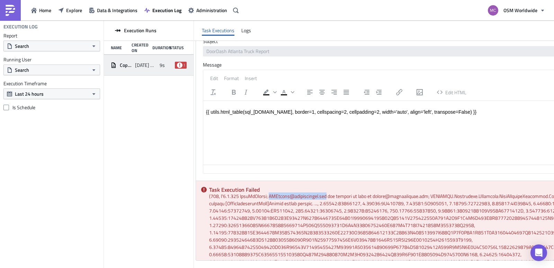
click at [274, 196] on div "Task Execution Failed" at bounding box center [467, 220] width 542 height 79
click at [520, 10] on span "OSM Worldwide" at bounding box center [520, 10] width 34 height 7
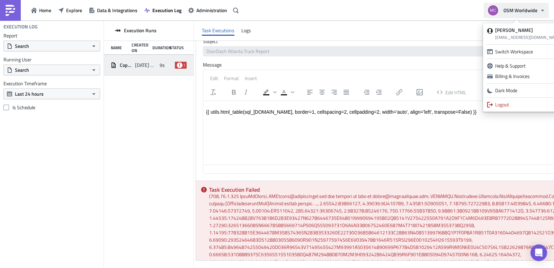
click at [520, 10] on span "OSM Worldwide" at bounding box center [520, 10] width 34 height 7
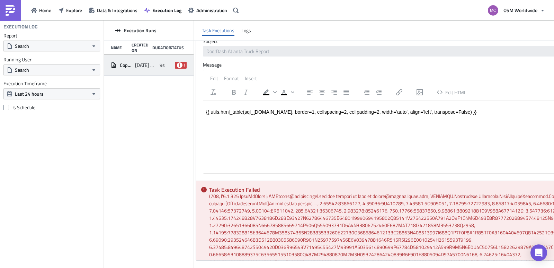
click at [146, 67] on span "2025-08-12 16:15" at bounding box center [145, 65] width 21 height 6
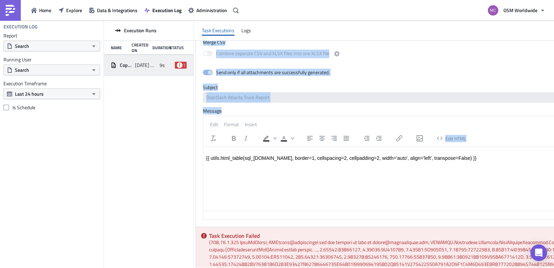
drag, startPoint x: 528, startPoint y: 93, endPoint x: 512, endPoint y: 39, distance: 56.2
click at [512, 39] on div "Task Executions Logs Execution failed Show Errors 2025-08-12 16:15:32.30 FAIL s…" at bounding box center [467, 143] width 546 height 247
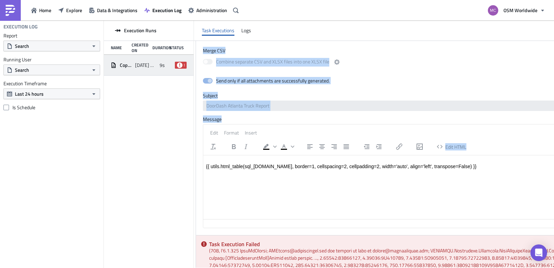
click at [481, 55] on div "Merge CSV Combine separate CSV and XLSX files into one XLSX file" at bounding box center [467, 58] width 528 height 23
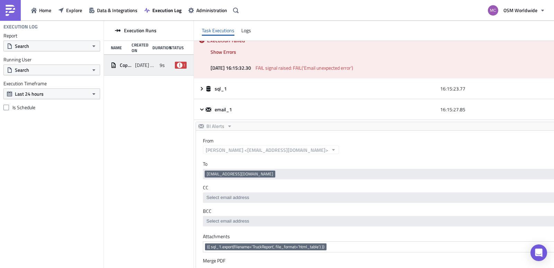
scroll to position [0, 0]
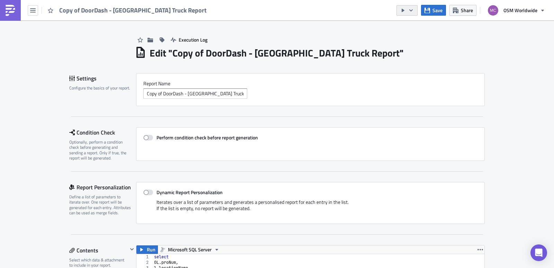
scroll to position [79, 348]
click at [405, 9] on icon "button" at bounding box center [403, 11] width 6 height 6
drag, startPoint x: 413, startPoint y: 26, endPoint x: 412, endPoint y: 37, distance: 11.9
click at [412, 37] on ul "Send Just to Me Run Report" at bounding box center [428, 33] width 62 height 24
click at [412, 37] on div "Run Report" at bounding box center [428, 38] width 54 height 7
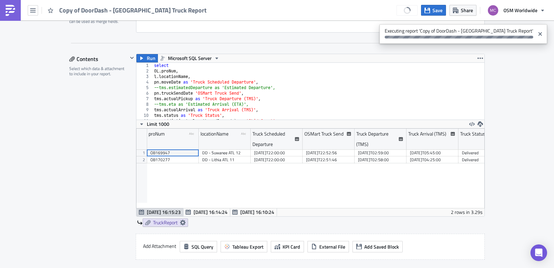
scroll to position [162, 0]
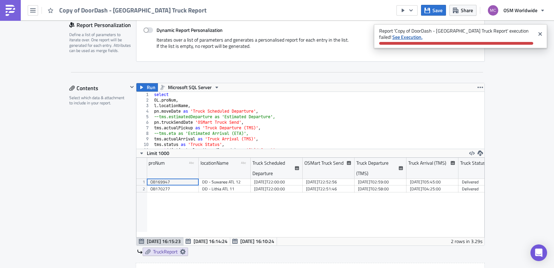
click at [392, 37] on strong "See Execution." at bounding box center [407, 36] width 30 height 7
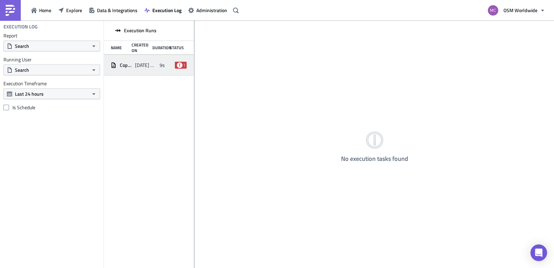
click at [126, 69] on div "Copy of DoorDash - [GEOGRAPHIC_DATA] Truck Report" at bounding box center [121, 65] width 21 height 12
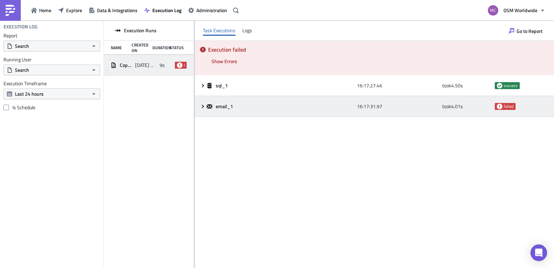
click at [202, 107] on icon at bounding box center [203, 107] width 6 height 6
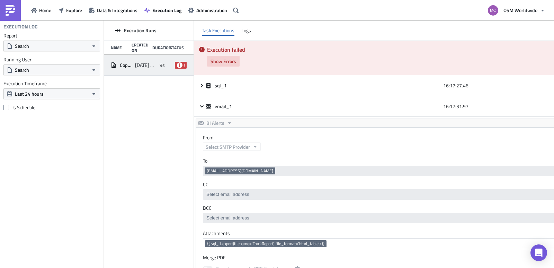
click at [217, 61] on span "Show Errors" at bounding box center [224, 60] width 26 height 7
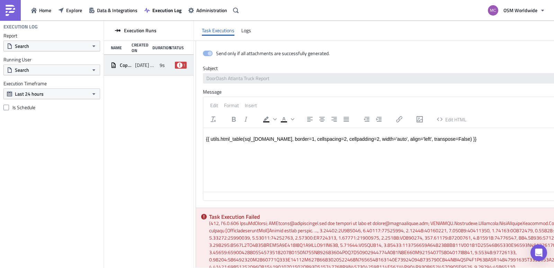
scroll to position [301, 0]
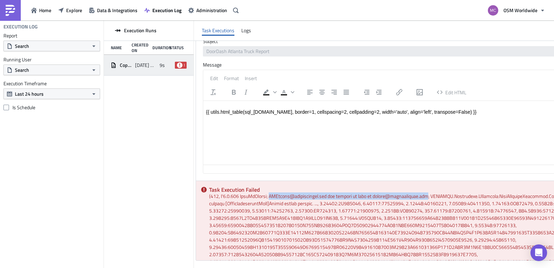
drag, startPoint x: 440, startPoint y: 197, endPoint x: 274, endPoint y: 198, distance: 165.5
click at [274, 198] on div "Task Execution Failed" at bounding box center [470, 220] width 549 height 79
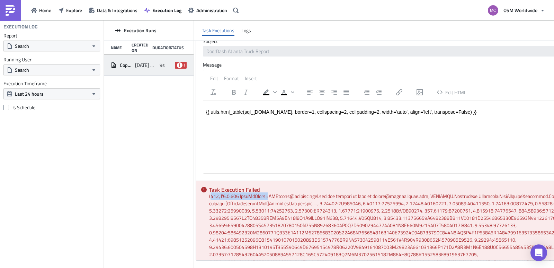
drag, startPoint x: 210, startPoint y: 196, endPoint x: 272, endPoint y: 194, distance: 61.7
click at [272, 194] on div "Task Execution Failed" at bounding box center [470, 220] width 549 height 79
copy div "554, b'5.2.252 SendAsDenied;"
click at [363, 205] on div "Task Execution Failed" at bounding box center [470, 220] width 549 height 79
drag, startPoint x: 442, startPoint y: 195, endPoint x: 382, endPoint y: 197, distance: 59.9
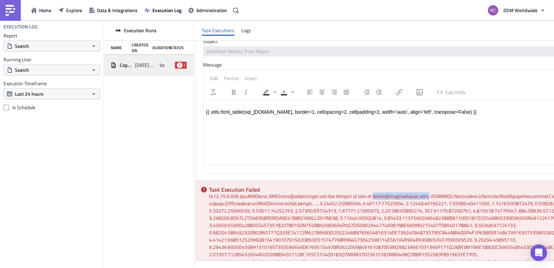
click at [382, 197] on div "Task Execution Failed" at bounding box center [470, 220] width 549 height 79
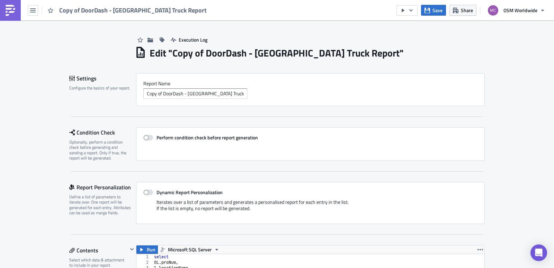
scroll to position [79, 348]
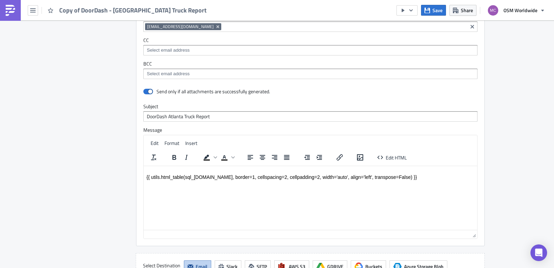
scroll to position [523, 0]
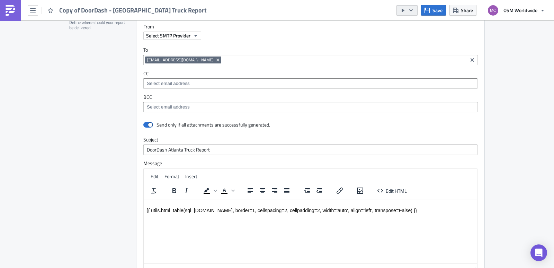
click at [413, 9] on icon "button" at bounding box center [411, 11] width 6 height 6
click at [422, 29] on div "Send Just to Me" at bounding box center [428, 27] width 54 height 7
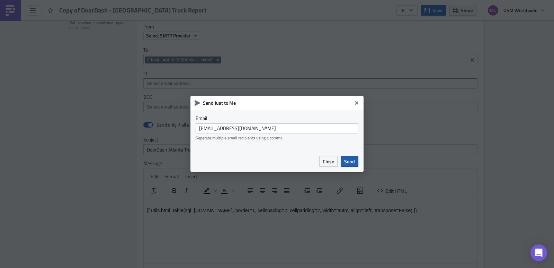
click at [348, 164] on span "Send" at bounding box center [349, 161] width 11 height 7
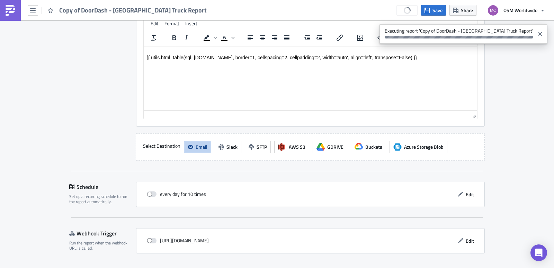
scroll to position [695, 0]
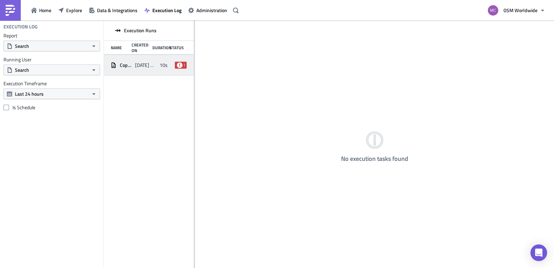
click at [172, 62] on div "Copy of DoorDash - [GEOGRAPHIC_DATA] Truck Report [DATE] 16:21 10s failed" at bounding box center [149, 65] width 90 height 21
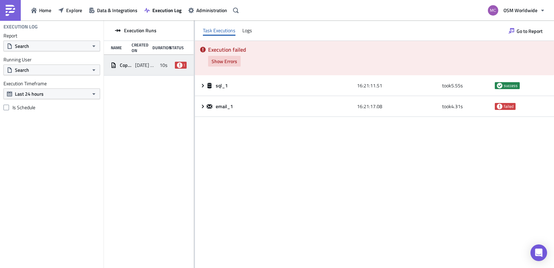
click at [233, 61] on span "Show Errors" at bounding box center [225, 60] width 26 height 7
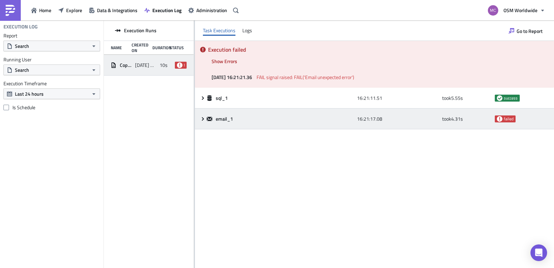
click at [199, 118] on div "email_1 16:21:17.08 took 4.31 s failed" at bounding box center [374, 118] width 359 height 21
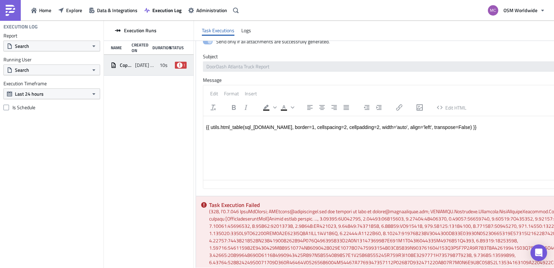
scroll to position [301, 0]
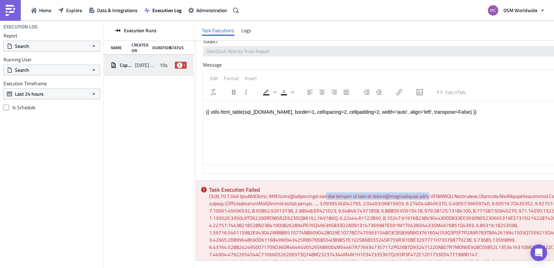
drag, startPoint x: 442, startPoint y: 197, endPoint x: 333, endPoint y: 195, distance: 109.1
click at [333, 195] on div "Task Execution Failed" at bounding box center [470, 220] width 548 height 79
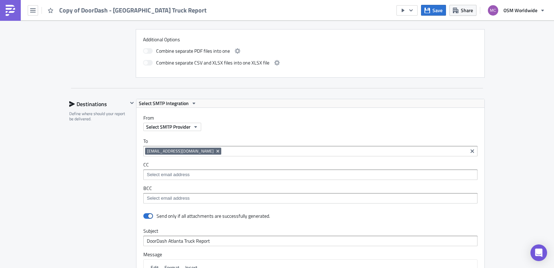
scroll to position [444, 0]
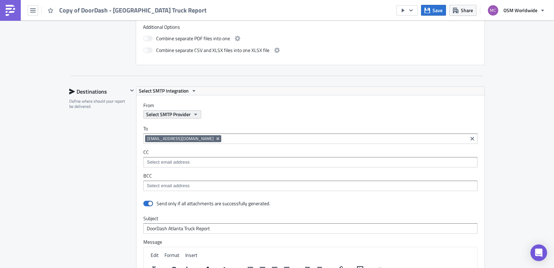
click at [173, 114] on span "Select SMTP Provider" at bounding box center [168, 113] width 44 height 7
click at [147, 115] on span "Select SMTP Provider" at bounding box center [168, 113] width 44 height 7
click at [180, 107] on label "From" at bounding box center [313, 105] width 341 height 6
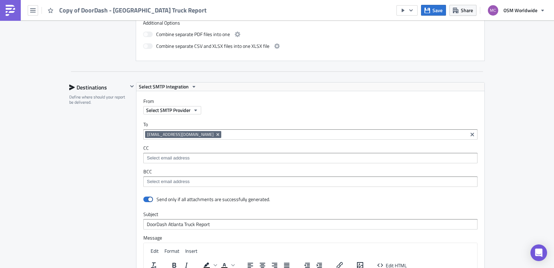
scroll to position [447, 0]
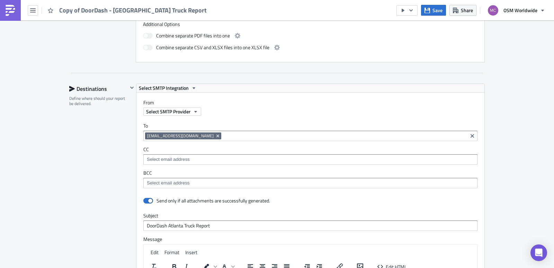
click at [179, 107] on div "From Select SMTP Provider" at bounding box center [313, 107] width 341 height 16
click at [179, 108] on span "Select SMTP Provider" at bounding box center [168, 111] width 44 height 7
click at [185, 111] on span "Select SMTP Provider" at bounding box center [168, 111] width 44 height 7
click at [69, 9] on span "Copy of DoorDash - [GEOGRAPHIC_DATA] Truck Report" at bounding box center [133, 10] width 148 height 8
click at [32, 13] on icon "button" at bounding box center [33, 11] width 6 height 6
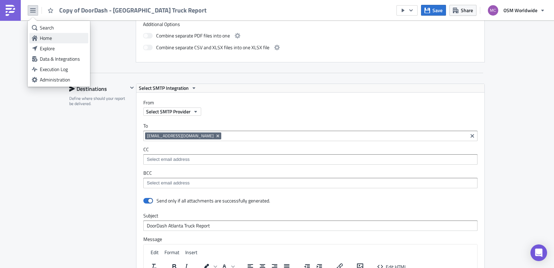
click at [50, 35] on div "Home" at bounding box center [63, 38] width 46 height 7
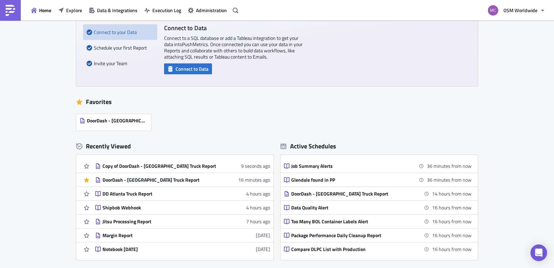
scroll to position [86, 0]
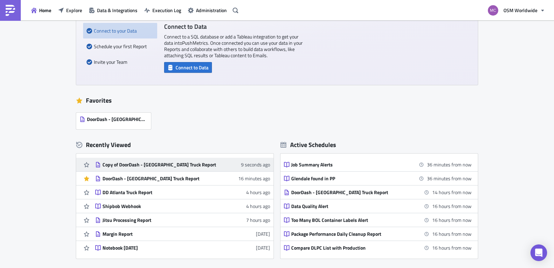
click at [143, 164] on div "Copy of DoorDash - [GEOGRAPHIC_DATA] Truck Report" at bounding box center [162, 164] width 121 height 6
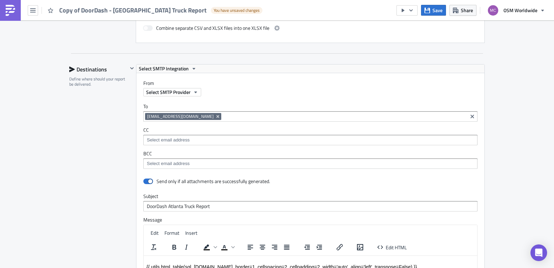
scroll to position [504, 0]
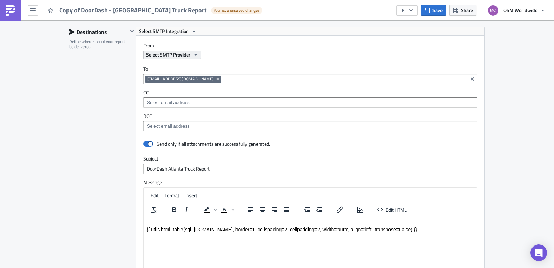
click at [164, 56] on span "Select SMTP Provider" at bounding box center [168, 54] width 44 height 7
click at [167, 56] on span "Select SMTP Provider" at bounding box center [168, 54] width 44 height 7
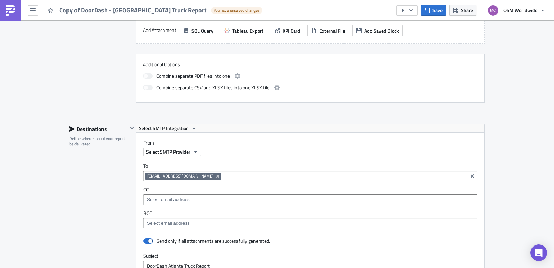
scroll to position [419, 0]
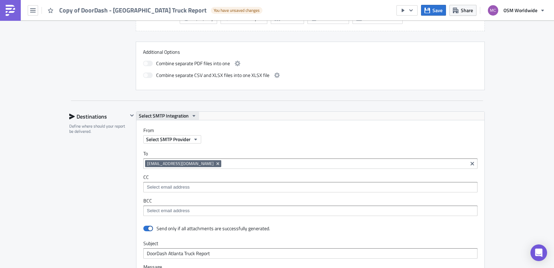
click at [184, 117] on span "Select SMTP Integration" at bounding box center [164, 115] width 50 height 8
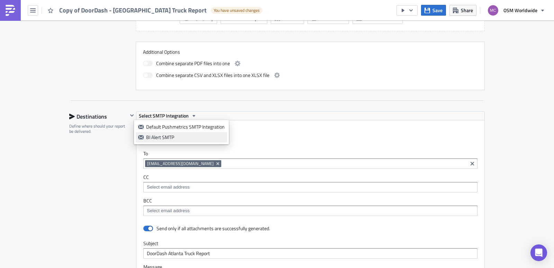
click at [178, 136] on div "BI Alert SMTP" at bounding box center [185, 137] width 79 height 7
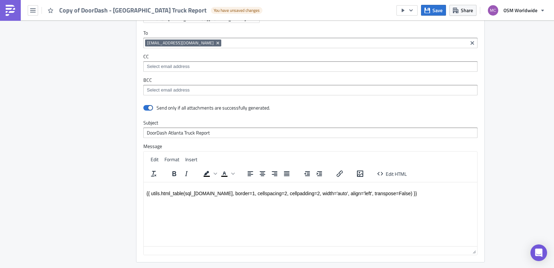
scroll to position [507, 0]
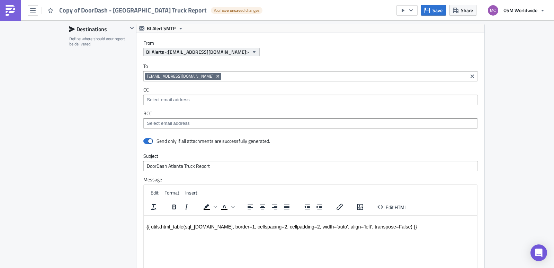
click at [194, 52] on span "BI Alerts <[EMAIL_ADDRESS][DOMAIN_NAME]>" at bounding box center [197, 51] width 103 height 7
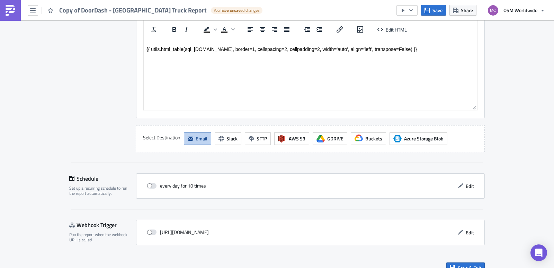
scroll to position [695, 0]
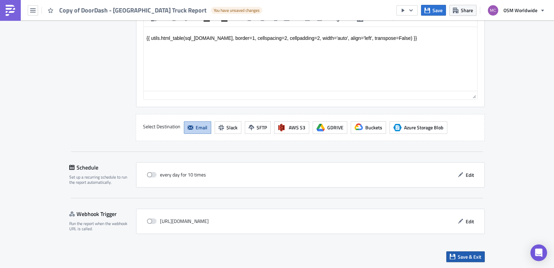
click at [470, 255] on span "Save & Exit" at bounding box center [470, 256] width 24 height 7
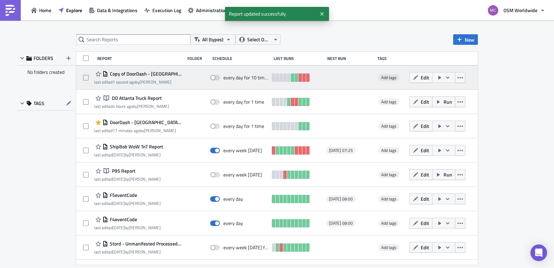
click at [139, 75] on span "Copy of DoorDash - [GEOGRAPHIC_DATA] Truck Report" at bounding box center [144, 74] width 73 height 6
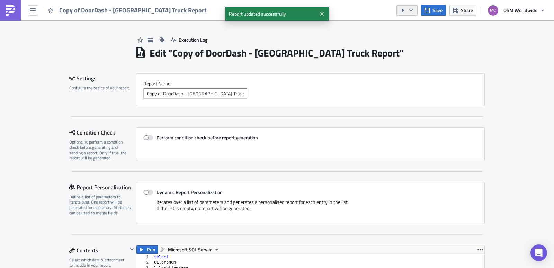
scroll to position [79, 348]
click at [410, 12] on icon "button" at bounding box center [411, 11] width 6 height 6
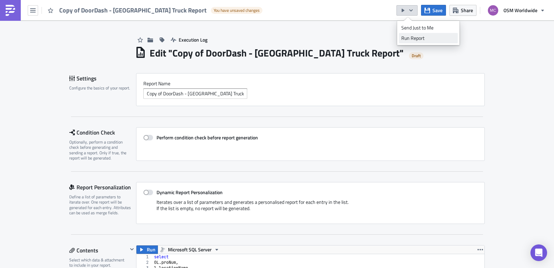
click at [422, 35] on div "Run Report" at bounding box center [428, 38] width 54 height 7
click at [32, 11] on icon "button" at bounding box center [33, 11] width 6 height 6
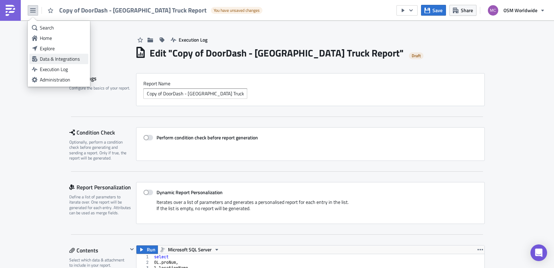
click at [65, 59] on div "Data & Integrations" at bounding box center [63, 58] width 46 height 7
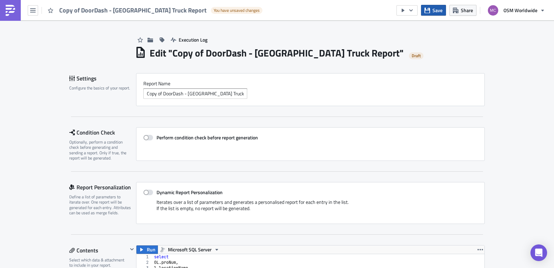
click at [437, 13] on span "Save" at bounding box center [437, 10] width 10 height 7
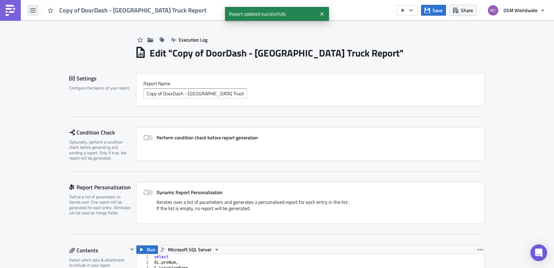
click at [36, 9] on button "button" at bounding box center [33, 10] width 10 height 10
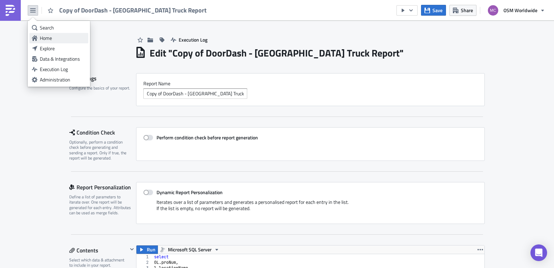
click at [46, 35] on div "Home" at bounding box center [63, 38] width 46 height 7
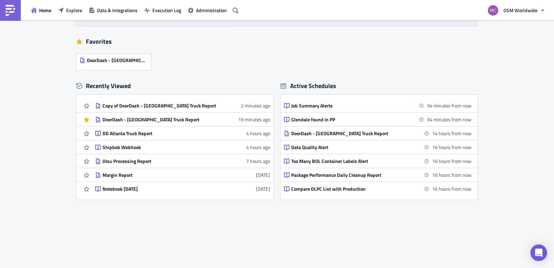
scroll to position [117, 0]
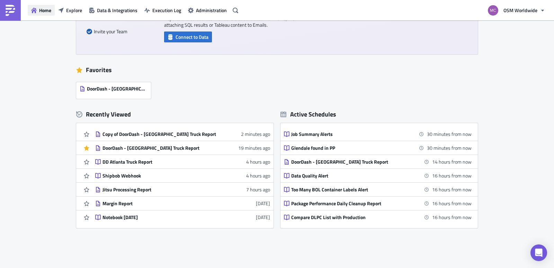
click at [48, 9] on span "Home" at bounding box center [45, 10] width 12 height 7
click at [39, 12] on span "Home" at bounding box center [45, 10] width 12 height 7
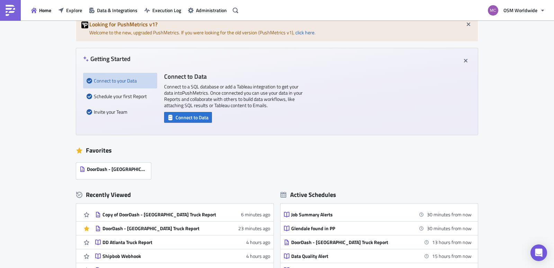
scroll to position [0, 0]
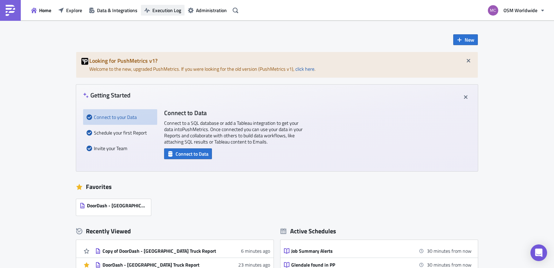
click at [170, 9] on span "Execution Log" at bounding box center [166, 10] width 29 height 7
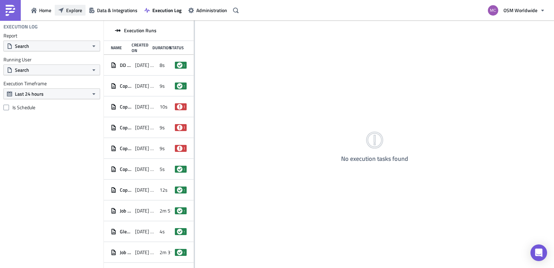
click at [69, 9] on span "Explore" at bounding box center [74, 10] width 16 height 7
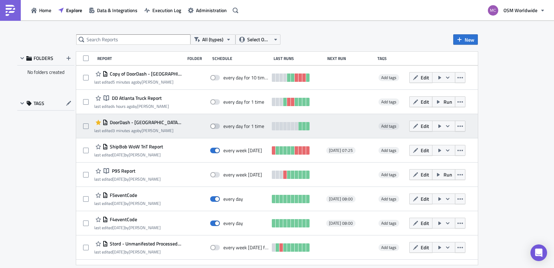
click at [211, 126] on span at bounding box center [215, 126] width 10 height 6
click at [212, 126] on input "checkbox" at bounding box center [214, 126] width 5 height 5
checkbox input "true"
click at [457, 125] on icon "button" at bounding box center [460, 126] width 6 height 6
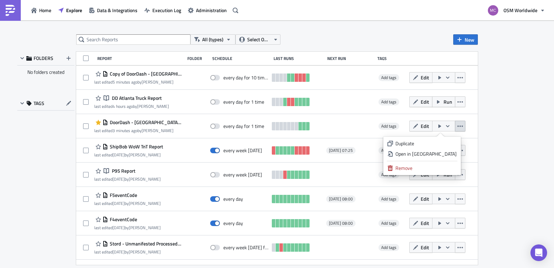
click at [505, 128] on div "All (types) Select Owner New FOLDERS No folders created TAGS Report Folder Sche…" at bounding box center [277, 144] width 554 height 248
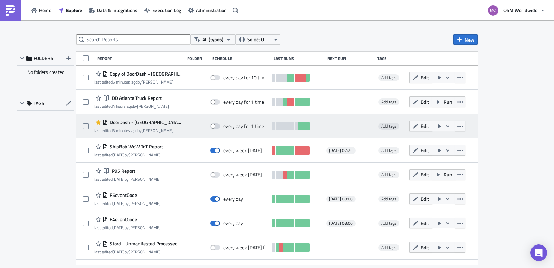
click at [149, 119] on span "DoorDash - [GEOGRAPHIC_DATA] Truck Report" at bounding box center [144, 122] width 73 height 6
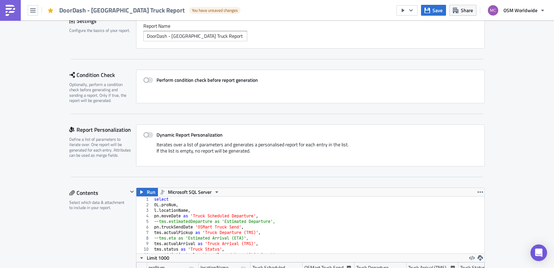
scroll to position [46, 0]
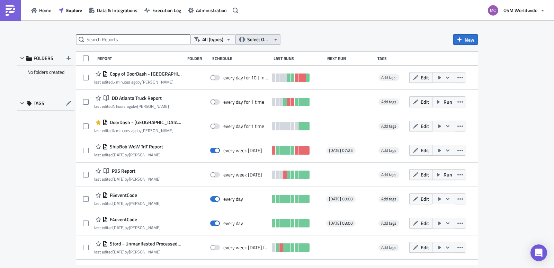
click at [272, 36] on button "Select Owner" at bounding box center [257, 39] width 45 height 10
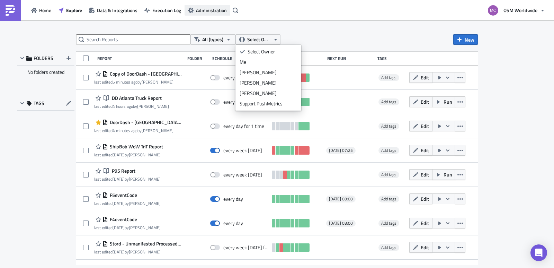
click at [214, 10] on span "Administration" at bounding box center [211, 10] width 31 height 7
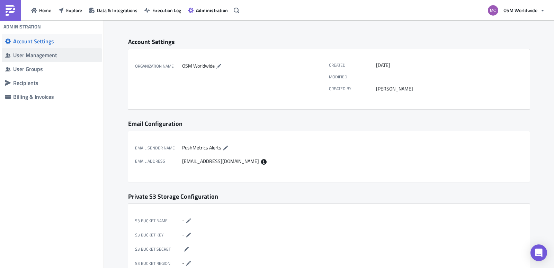
click at [33, 57] on div "User Management" at bounding box center [55, 55] width 85 height 7
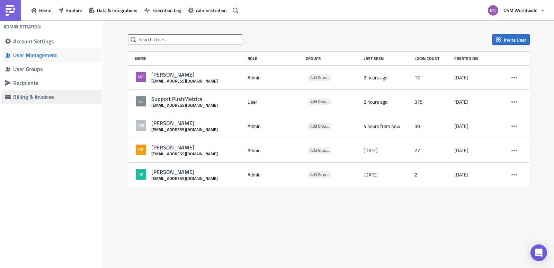
click at [40, 98] on div "Billing & Invoices" at bounding box center [55, 96] width 85 height 7
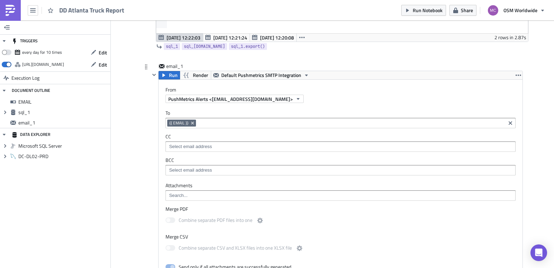
scroll to position [261, 0]
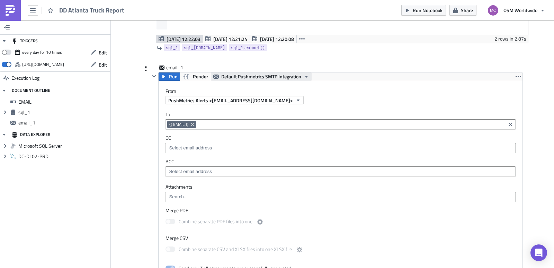
click at [251, 76] on span "Default Pushmetrics SMTP Integration" at bounding box center [261, 76] width 80 height 8
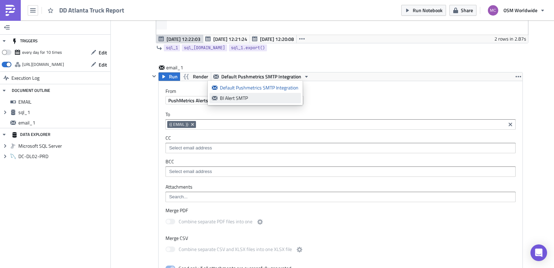
click at [246, 98] on div "BI Alert SMTP" at bounding box center [259, 98] width 79 height 7
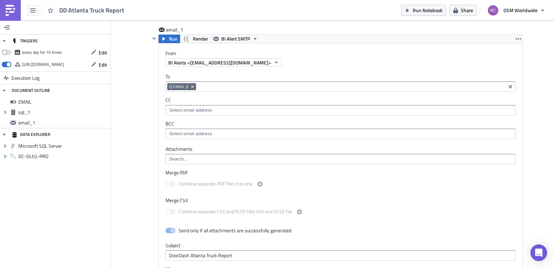
scroll to position [296, 0]
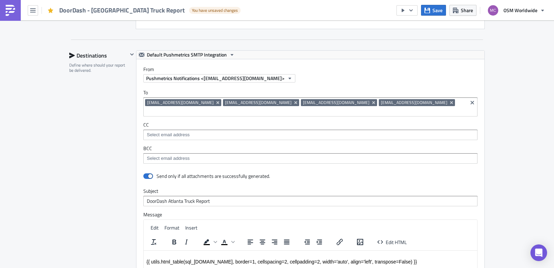
scroll to position [411, 0]
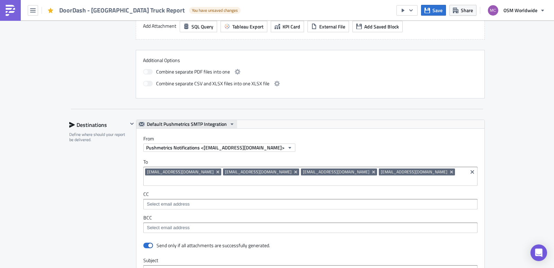
click at [192, 121] on span "Default Pushmetrics SMTP Integration" at bounding box center [187, 124] width 80 height 8
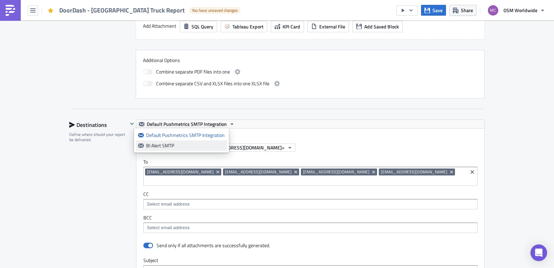
click at [171, 148] on div "BI Alert SMTP" at bounding box center [185, 145] width 79 height 7
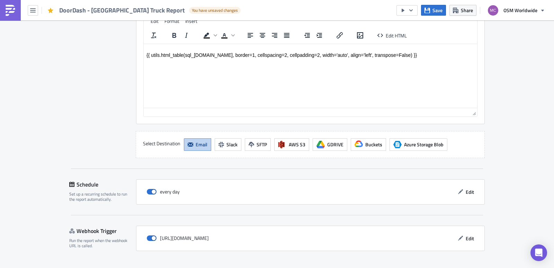
scroll to position [695, 0]
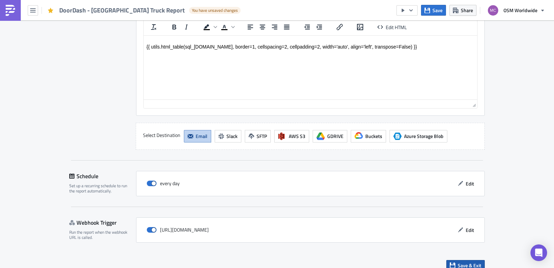
click at [462, 261] on span "Save & Exit" at bounding box center [470, 264] width 24 height 7
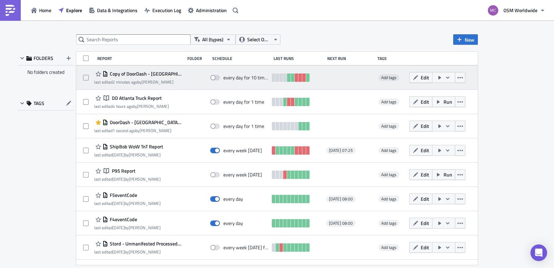
click at [160, 74] on span "Copy of DoorDash - [GEOGRAPHIC_DATA] Truck Report" at bounding box center [144, 74] width 73 height 6
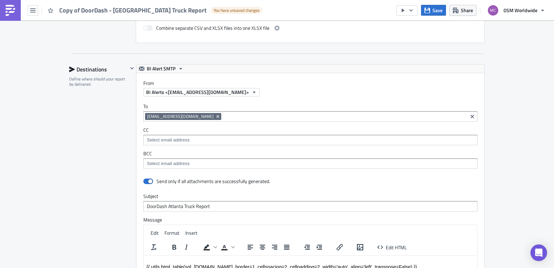
scroll to position [461, 0]
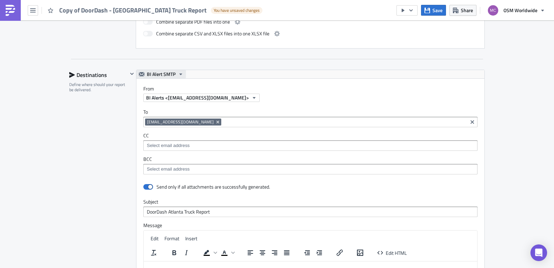
click at [171, 78] on span "BI Alert SMTP" at bounding box center [161, 74] width 29 height 8
drag, startPoint x: 499, startPoint y: 78, endPoint x: 472, endPoint y: 77, distance: 27.4
click at [499, 78] on div "Execution Log Edit " Copy of DoorDash - Atlanta Truck Report " Draft Settings C…" at bounding box center [277, 31] width 554 height 943
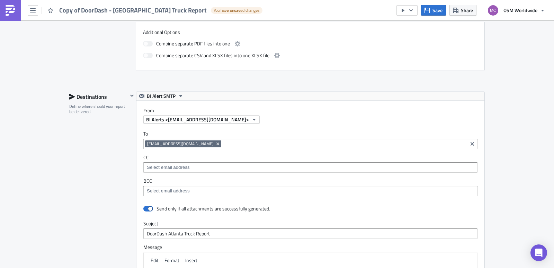
scroll to position [421, 0]
